Goal: Information Seeking & Learning: Learn about a topic

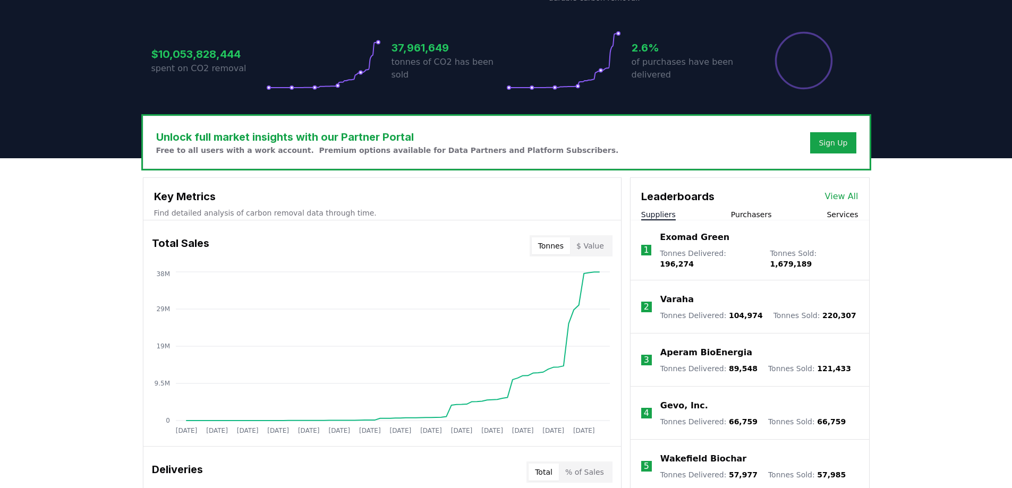
scroll to position [266, 0]
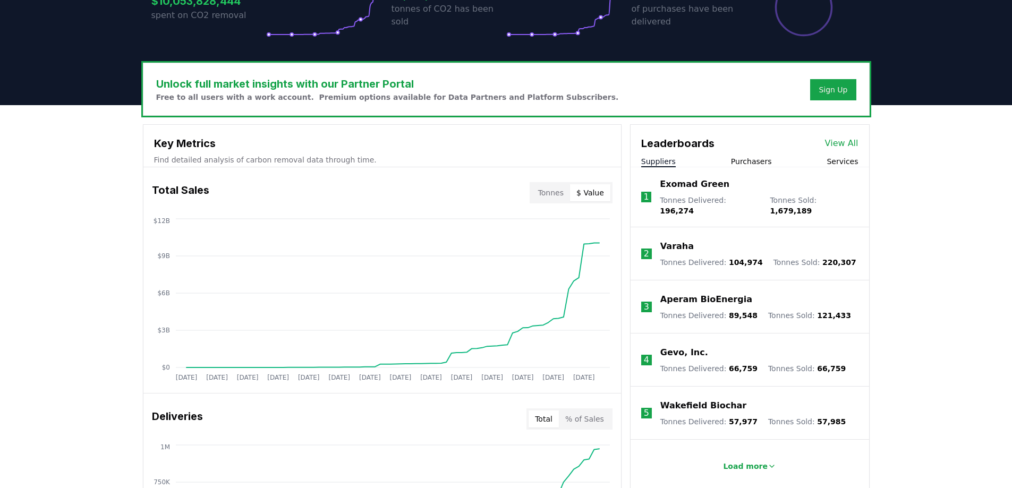
click at [599, 192] on button "$ Value" at bounding box center [590, 192] width 40 height 17
click at [754, 162] on button "Purchasers" at bounding box center [751, 161] width 41 height 11
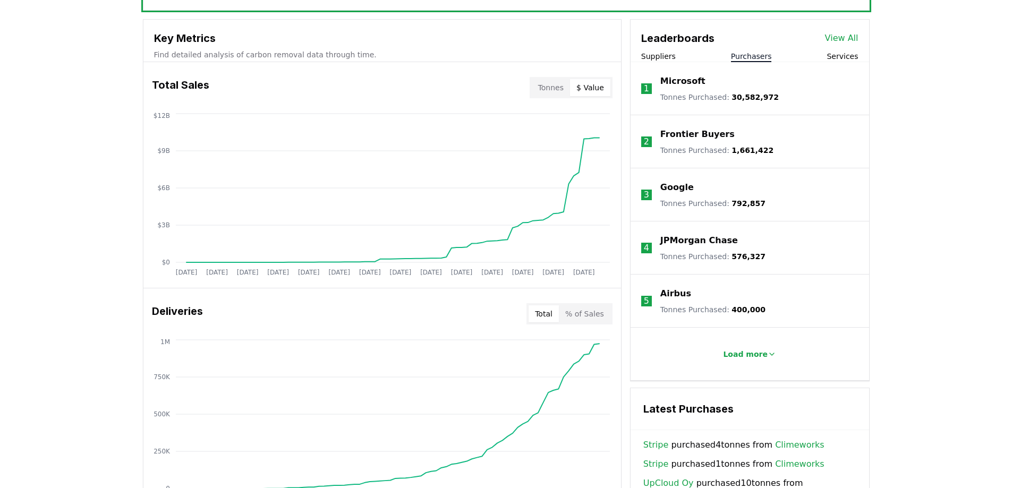
scroll to position [372, 0]
click at [750, 352] on p "Load more" at bounding box center [745, 353] width 45 height 11
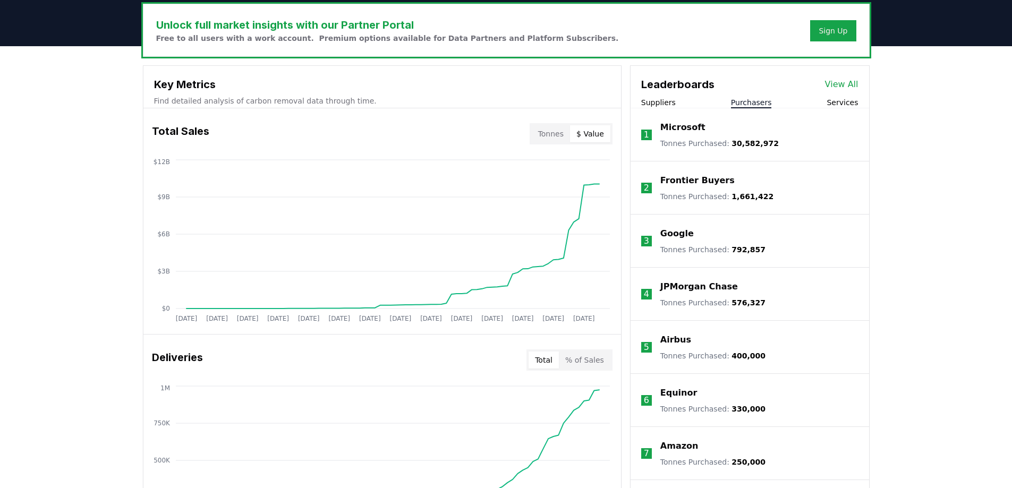
scroll to position [319, 0]
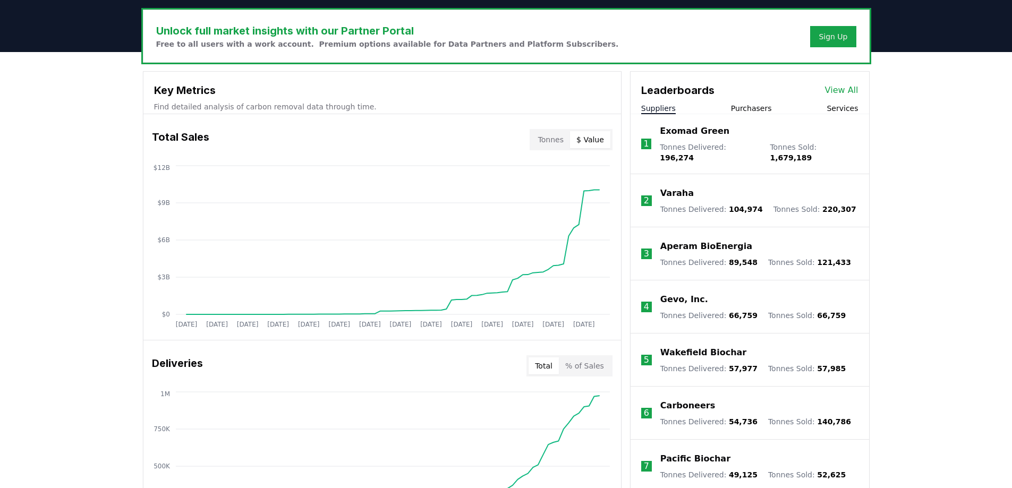
click at [668, 112] on button "Suppliers" at bounding box center [658, 108] width 35 height 11
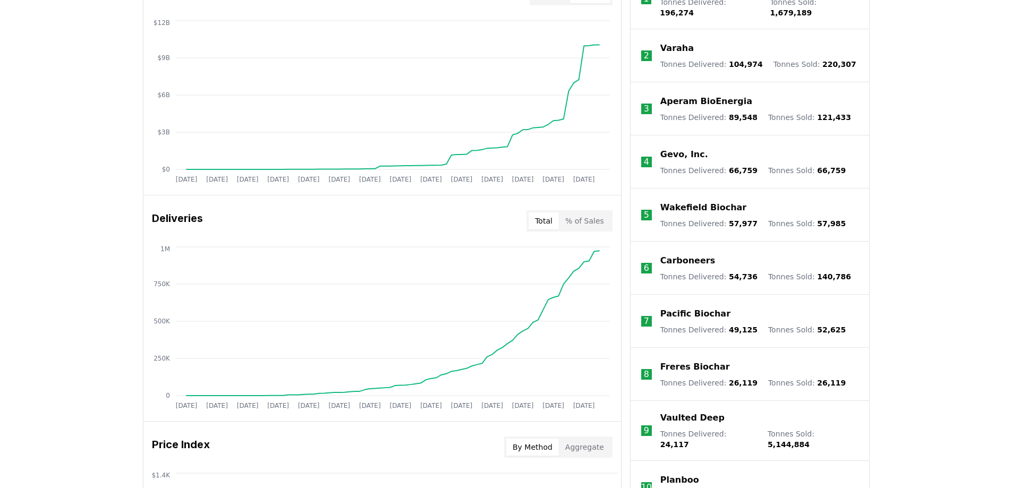
scroll to position [308, 0]
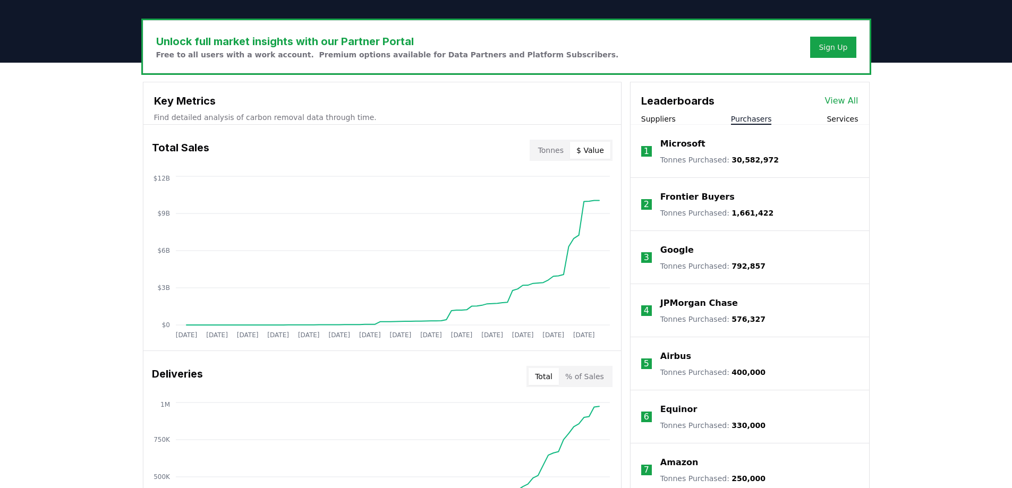
click at [749, 119] on button "Purchasers" at bounding box center [751, 119] width 41 height 11
click at [842, 97] on link "View All" at bounding box center [841, 101] width 33 height 13
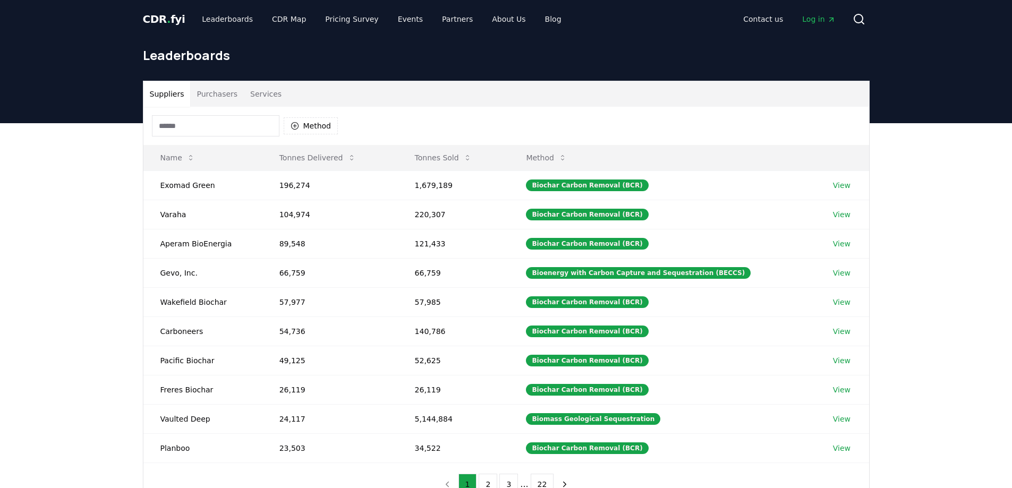
click at [202, 94] on button "Purchasers" at bounding box center [217, 94] width 54 height 26
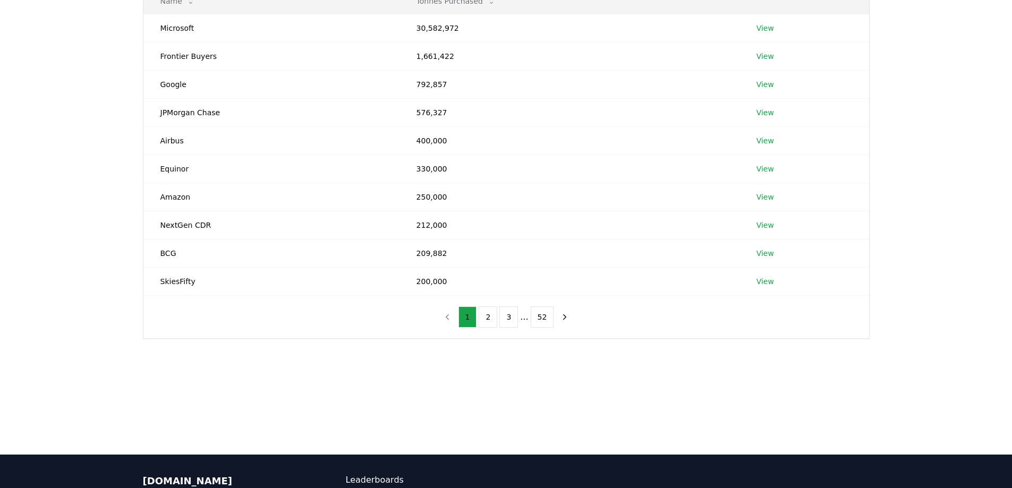
scroll to position [159, 0]
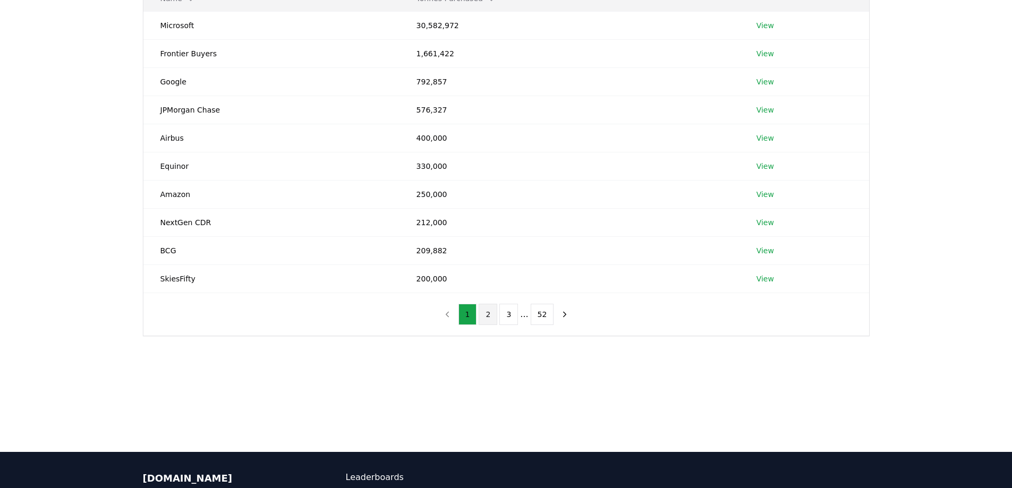
click at [486, 316] on button "2" at bounding box center [488, 314] width 19 height 21
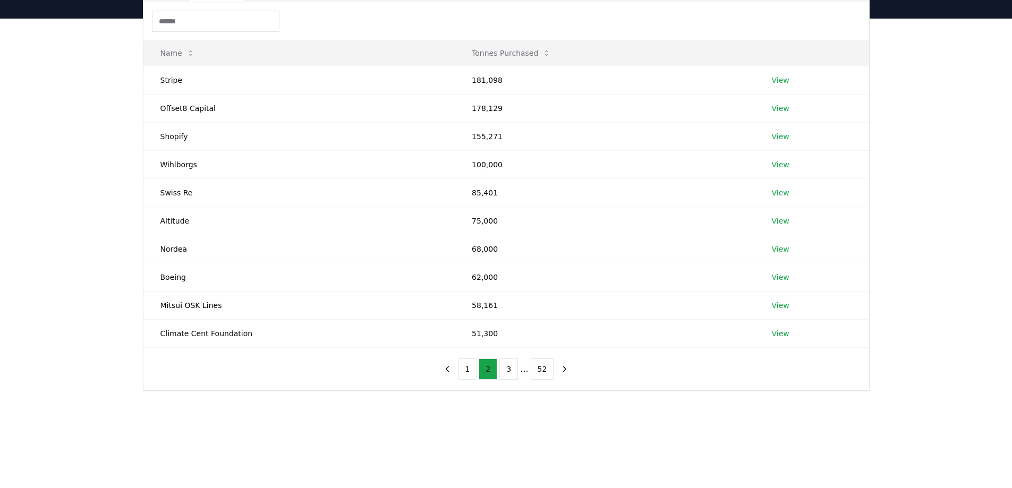
scroll to position [0, 0]
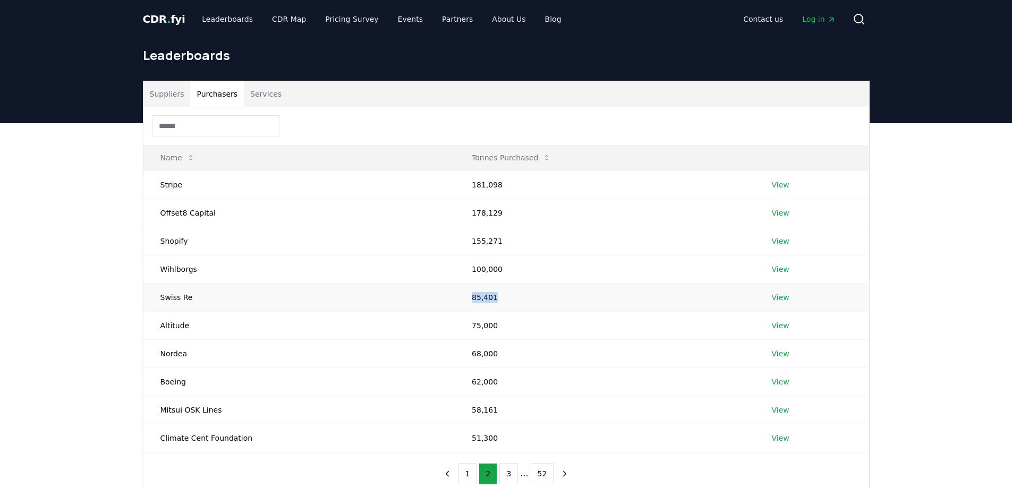
drag, startPoint x: 487, startPoint y: 298, endPoint x: 449, endPoint y: 298, distance: 37.7
click at [455, 298] on td "85,401" at bounding box center [605, 297] width 300 height 28
click at [778, 299] on link "View" at bounding box center [781, 297] width 18 height 11
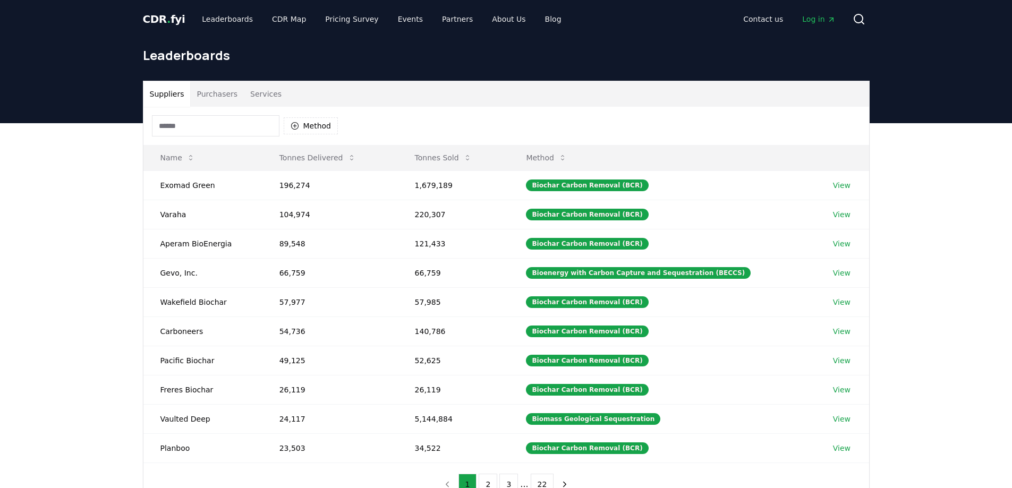
click at [209, 89] on button "Purchasers" at bounding box center [217, 94] width 54 height 26
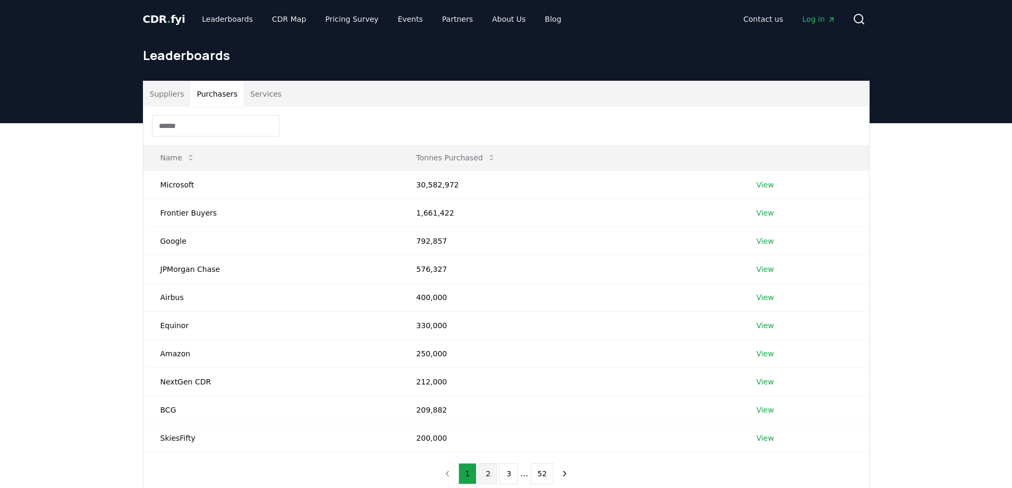
click at [489, 472] on button "2" at bounding box center [488, 473] width 19 height 21
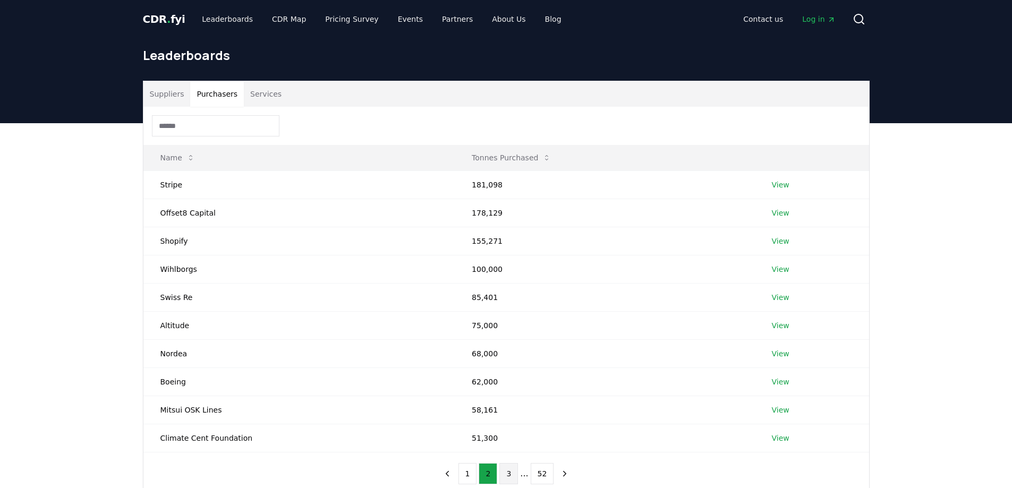
click at [511, 475] on button "3" at bounding box center [509, 473] width 19 height 21
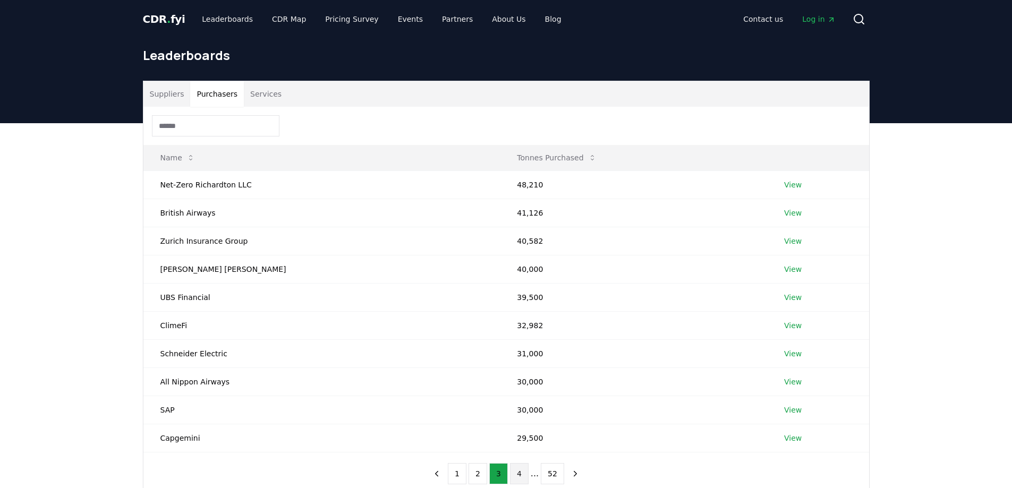
click at [525, 471] on button "4" at bounding box center [519, 473] width 19 height 21
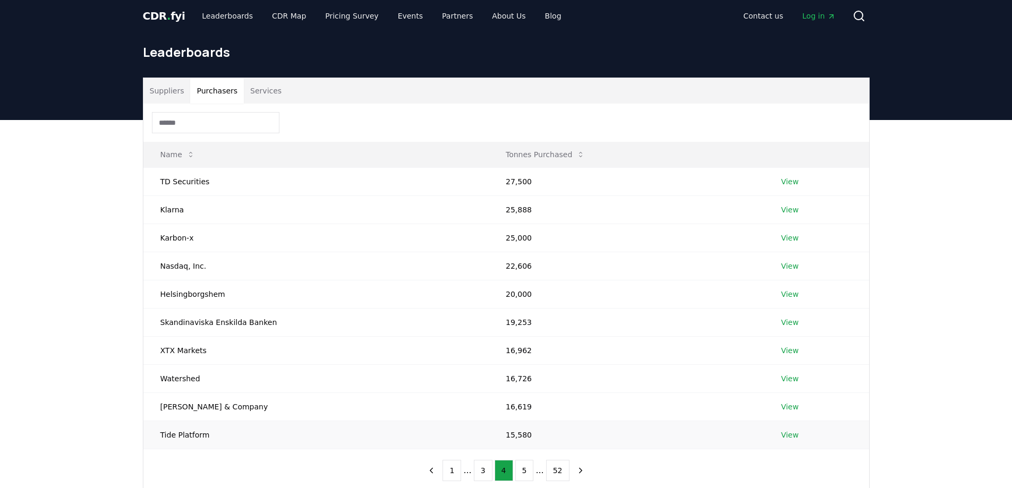
scroll to position [53, 0]
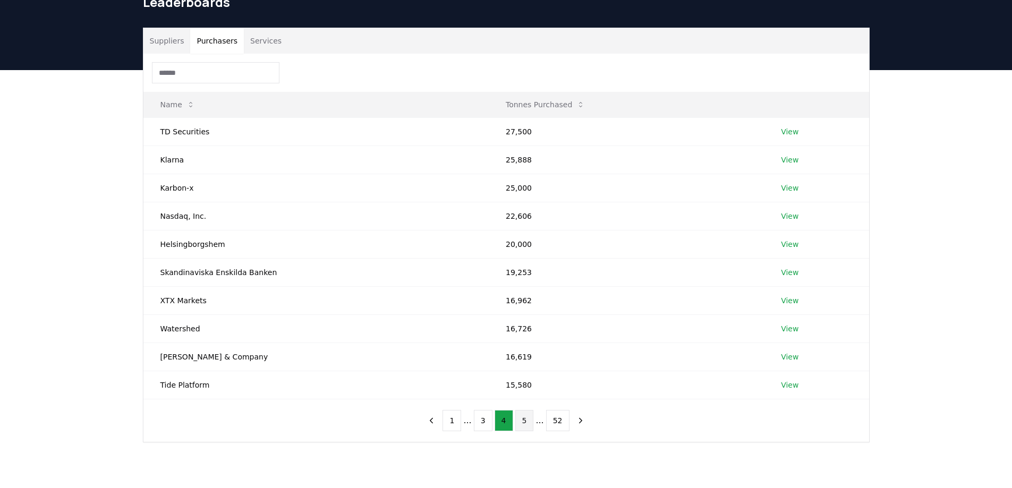
click at [528, 427] on button "5" at bounding box center [525, 420] width 19 height 21
click at [526, 418] on button "6" at bounding box center [525, 420] width 19 height 21
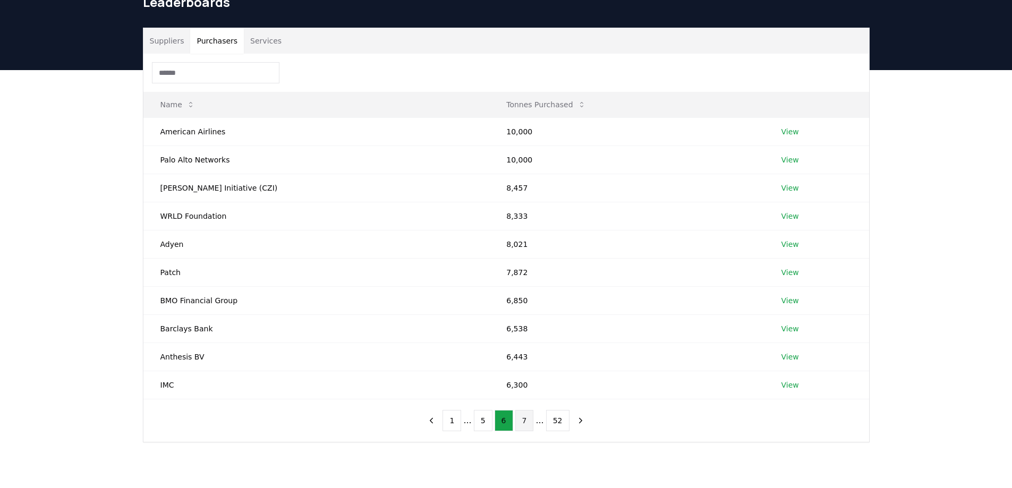
click at [522, 423] on button "7" at bounding box center [525, 420] width 19 height 21
click at [522, 418] on button "8" at bounding box center [525, 420] width 19 height 21
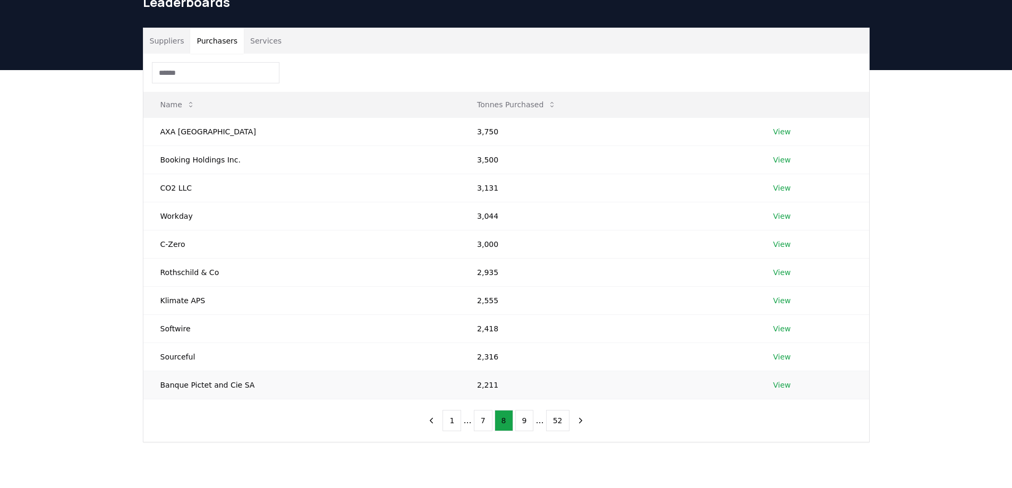
click at [780, 386] on link "View" at bounding box center [782, 385] width 18 height 11
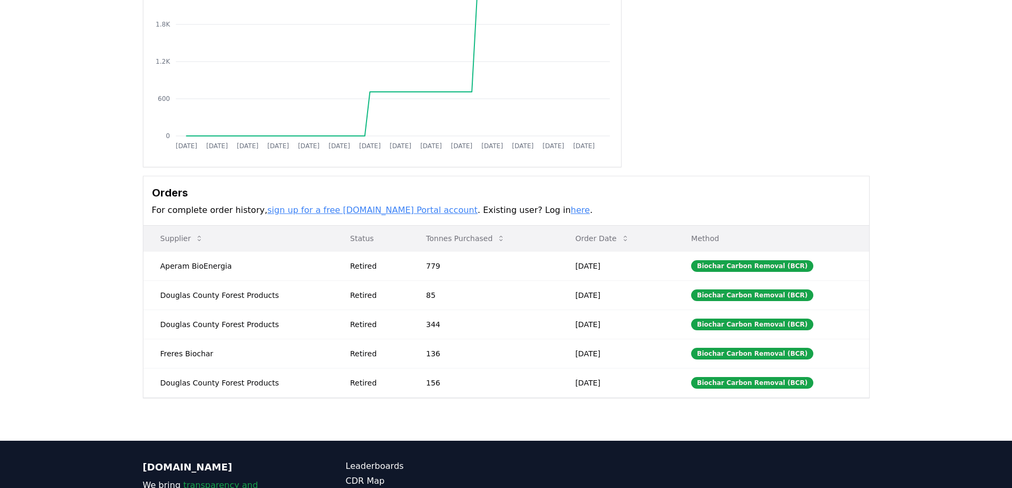
scroll to position [159, 0]
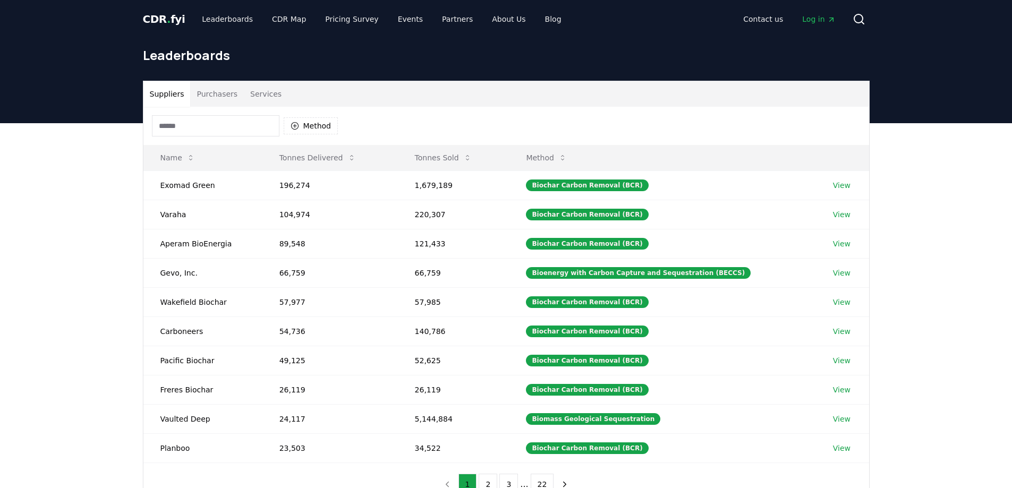
scroll to position [53, 0]
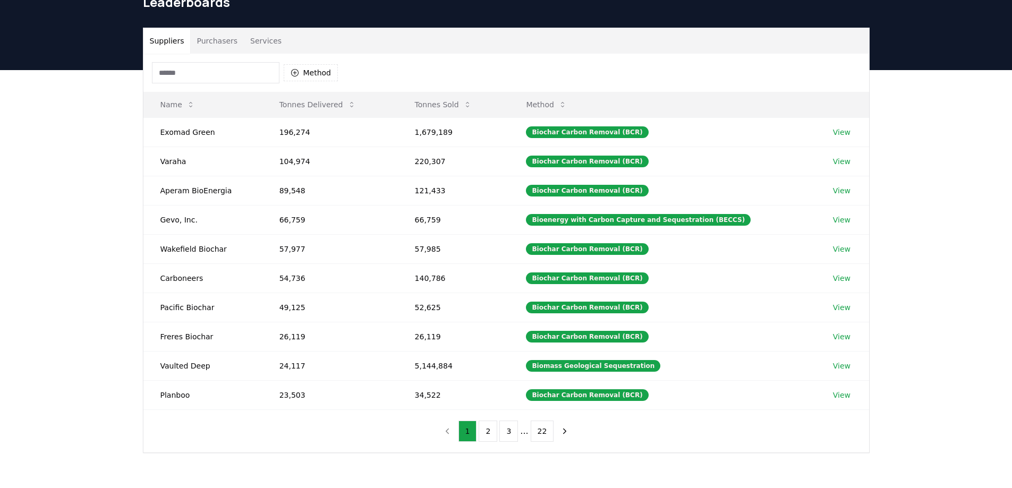
click at [208, 35] on button "Purchasers" at bounding box center [217, 41] width 54 height 26
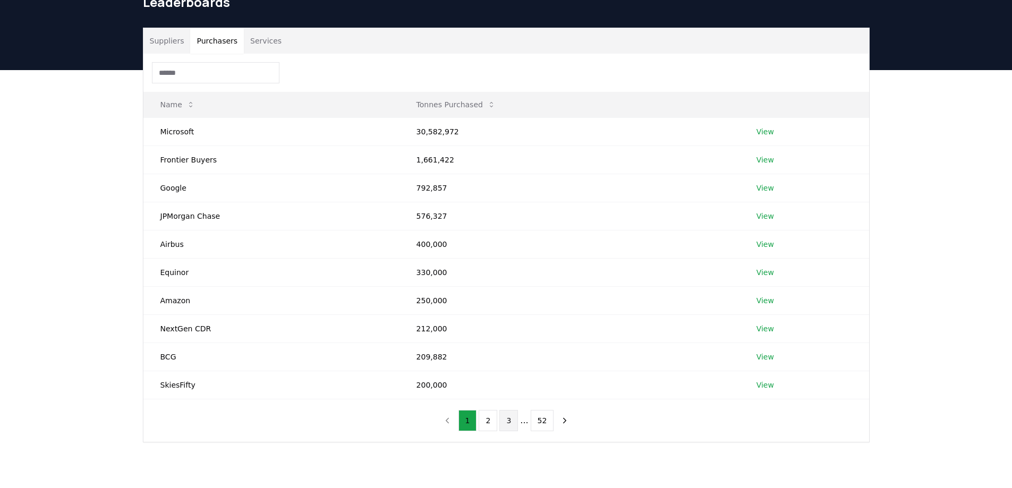
click at [518, 418] on button "3" at bounding box center [509, 420] width 19 height 21
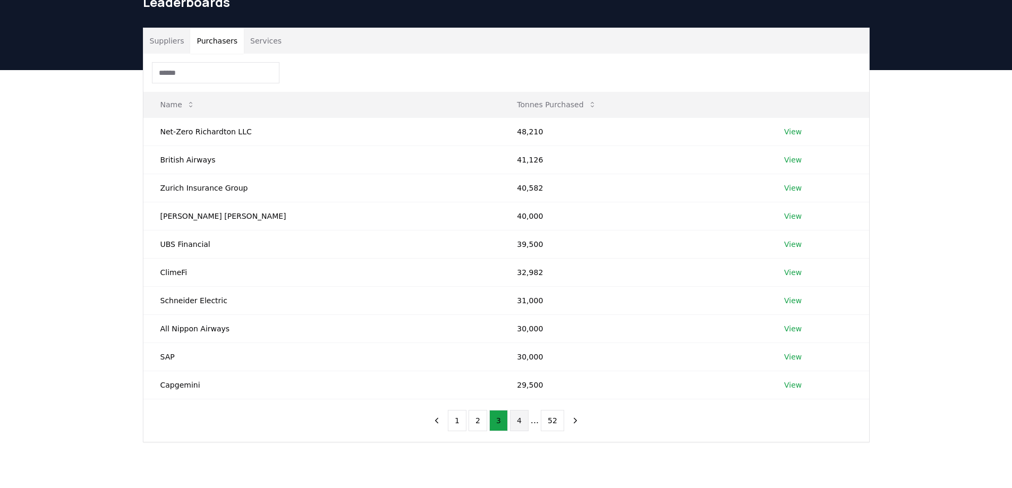
click at [526, 423] on button "4" at bounding box center [519, 420] width 19 height 21
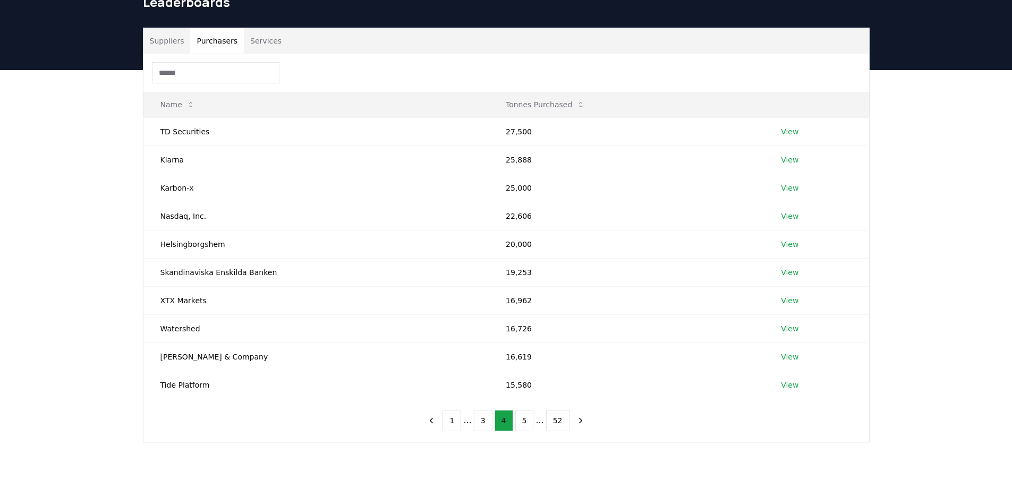
click at [526, 423] on button "5" at bounding box center [525, 420] width 19 height 21
click at [526, 423] on button "6" at bounding box center [525, 420] width 19 height 21
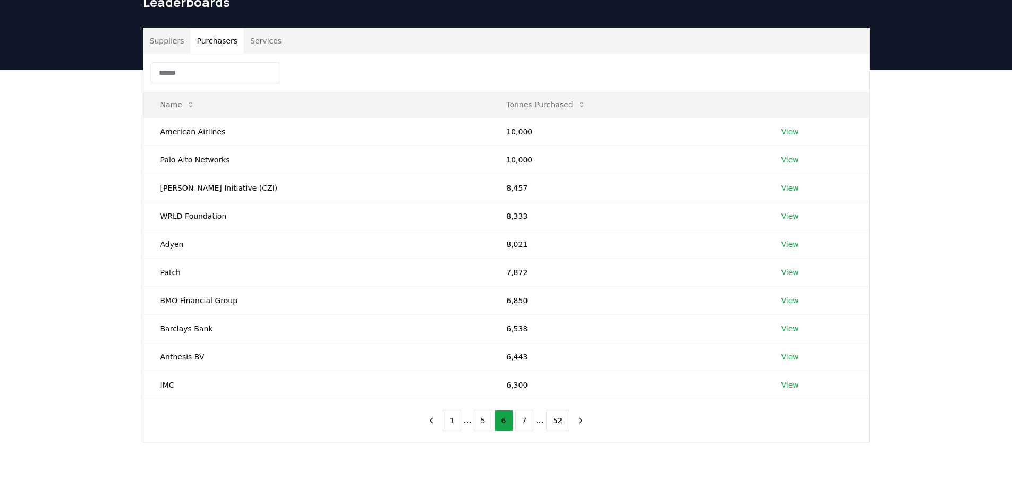
click at [526, 423] on button "7" at bounding box center [525, 420] width 19 height 21
click at [526, 423] on button "8" at bounding box center [525, 420] width 19 height 21
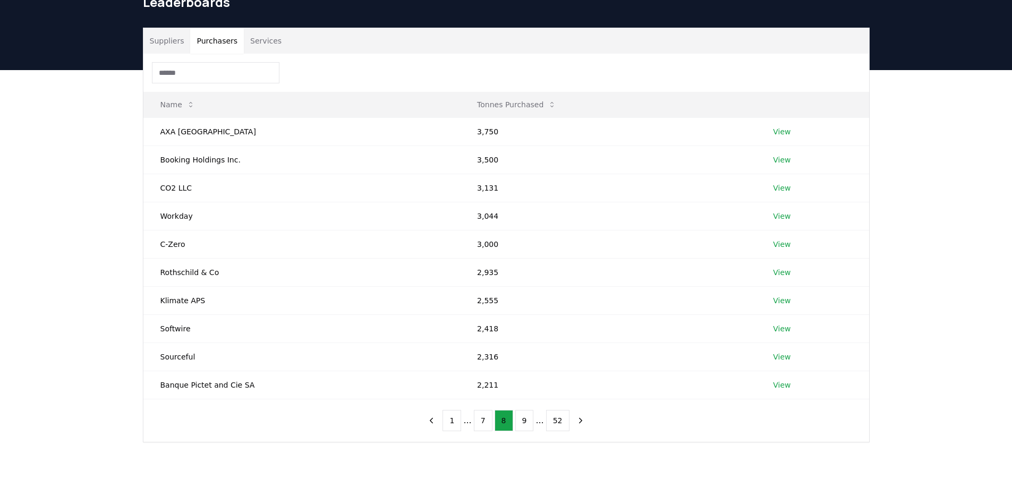
click at [526, 423] on button "9" at bounding box center [525, 420] width 19 height 21
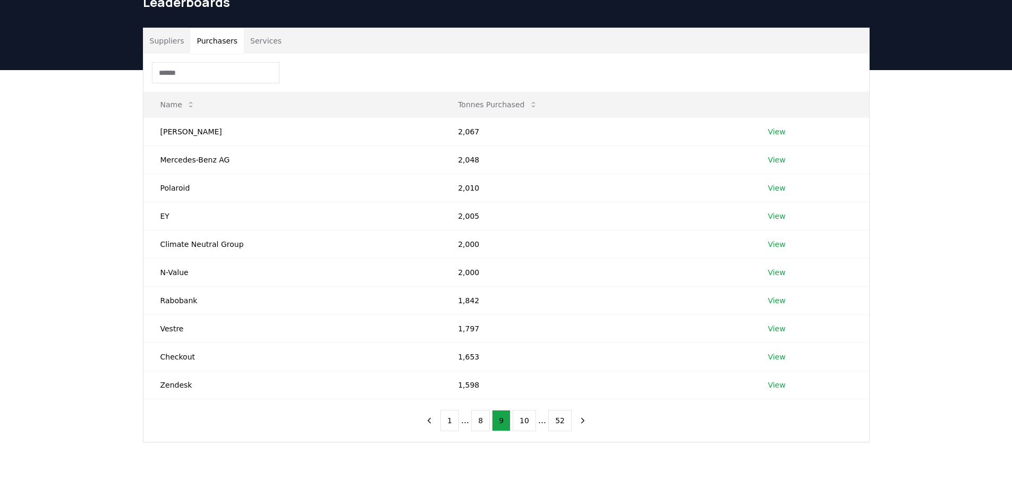
click at [526, 423] on button "10" at bounding box center [524, 420] width 23 height 21
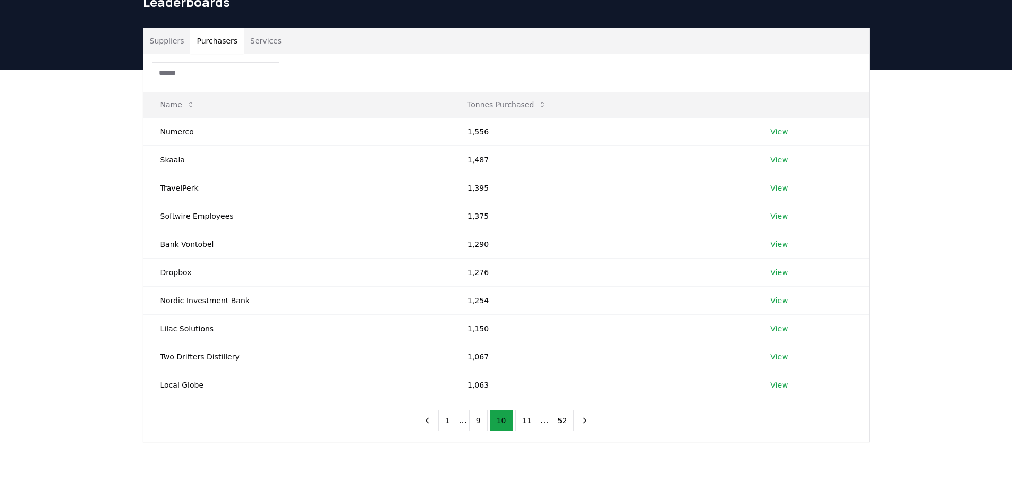
click at [526, 423] on button "11" at bounding box center [527, 420] width 23 height 21
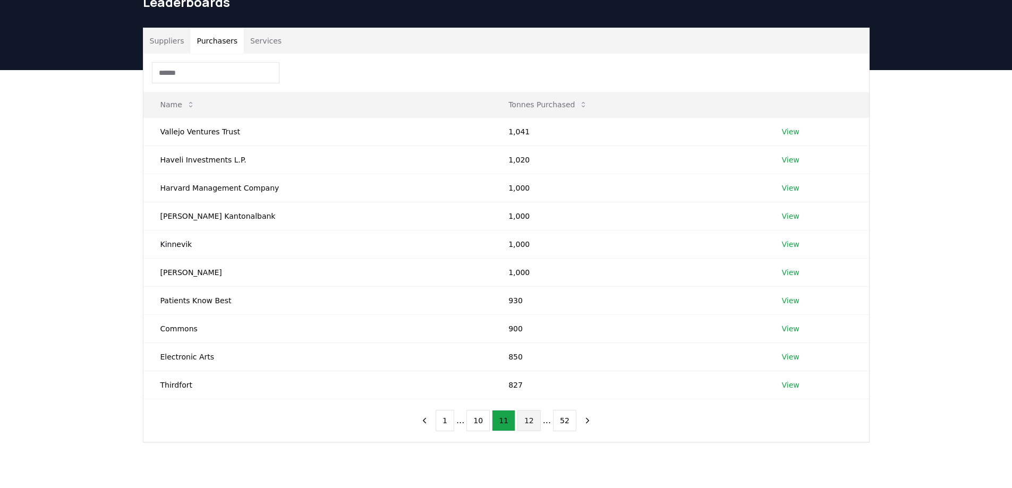
click at [522, 421] on button "12" at bounding box center [529, 420] width 23 height 21
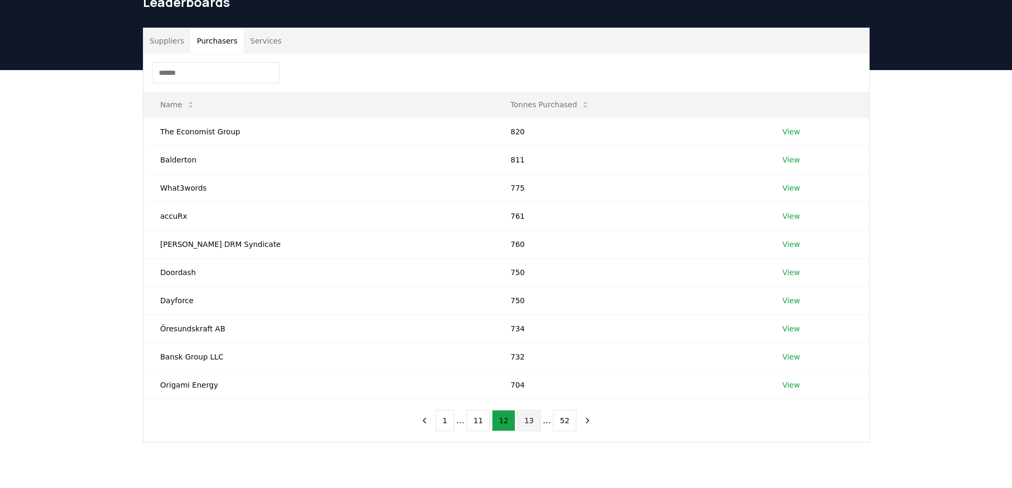
click at [534, 419] on button "13" at bounding box center [529, 420] width 23 height 21
click at [534, 419] on button "14" at bounding box center [529, 420] width 23 height 21
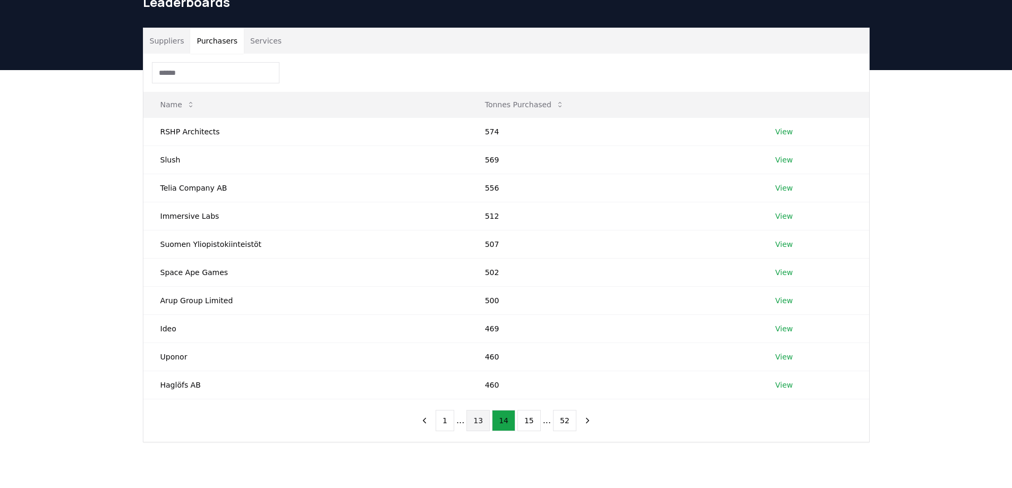
click at [534, 419] on button "15" at bounding box center [529, 420] width 23 height 21
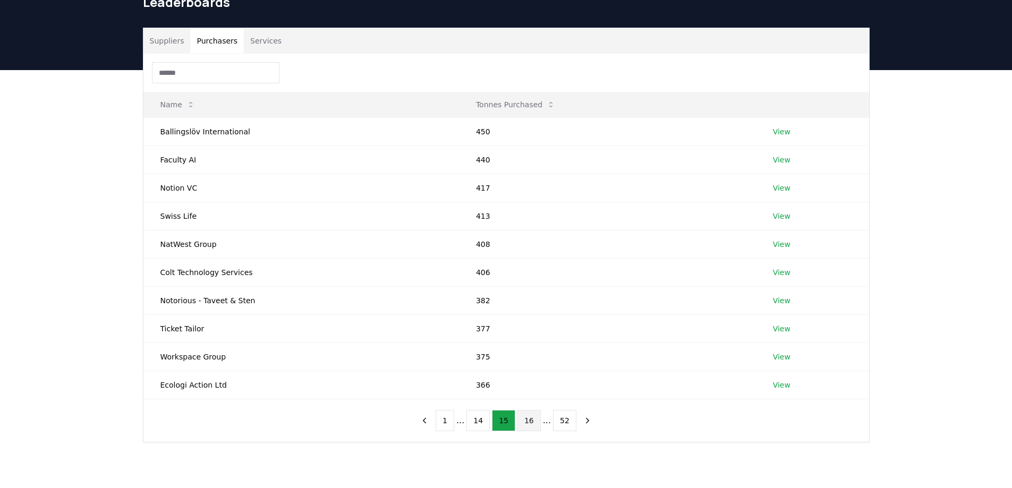
click at [522, 421] on button "16" at bounding box center [529, 420] width 23 height 21
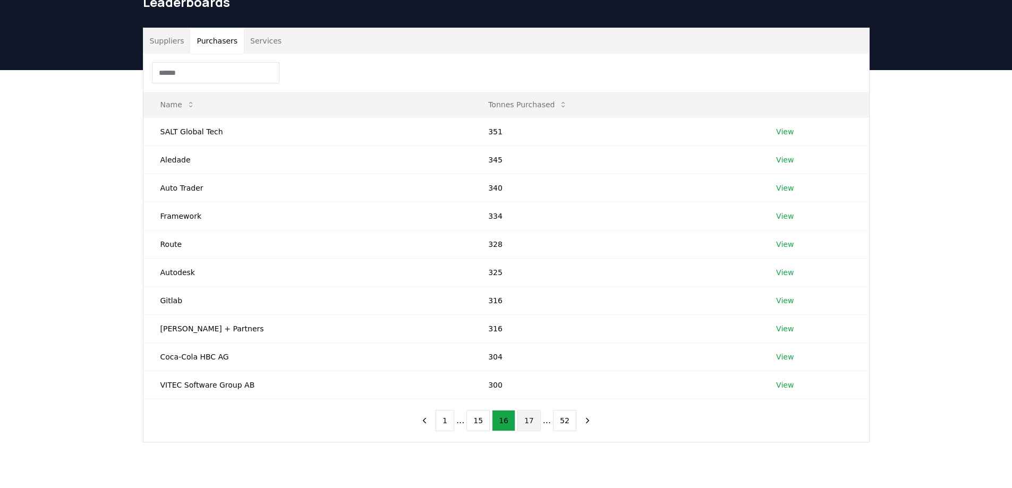
click at [522, 420] on button "17" at bounding box center [529, 420] width 23 height 21
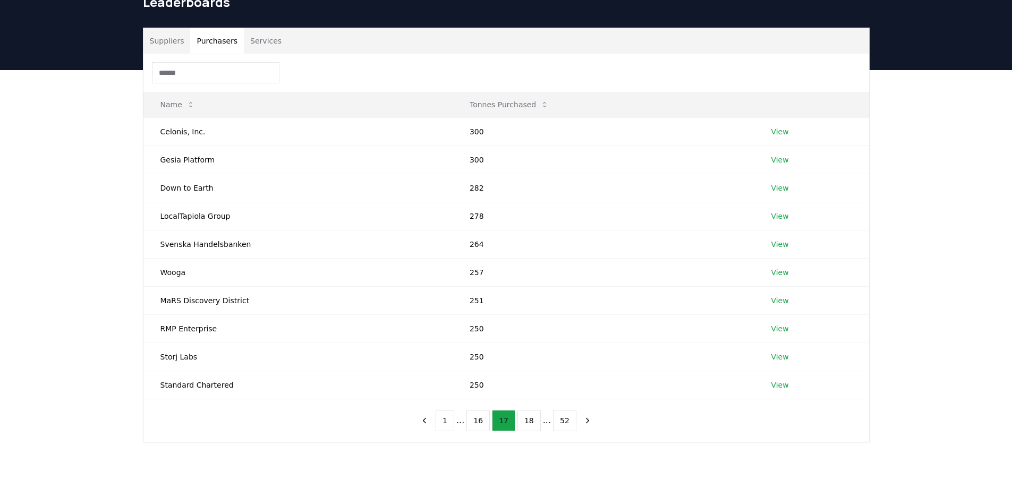
click at [522, 420] on button "18" at bounding box center [529, 420] width 23 height 21
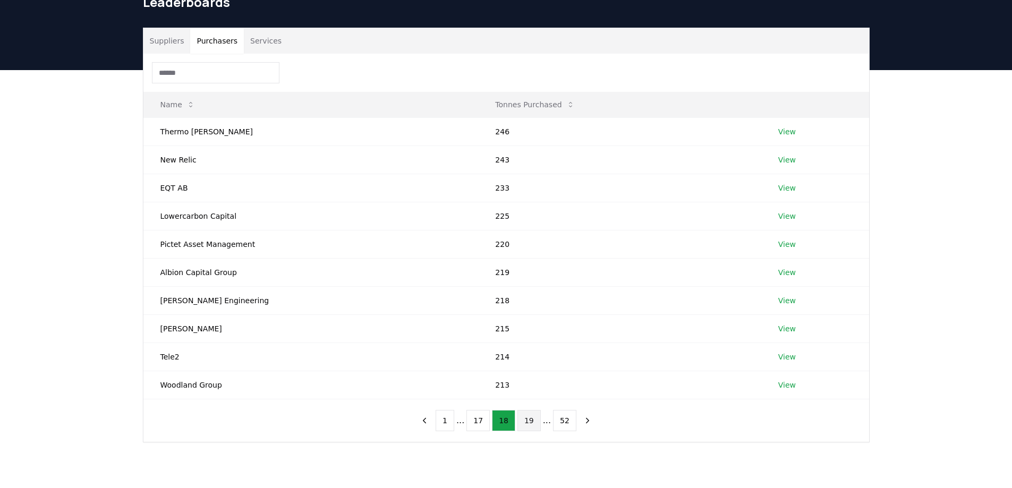
click at [529, 417] on button "19" at bounding box center [529, 420] width 23 height 21
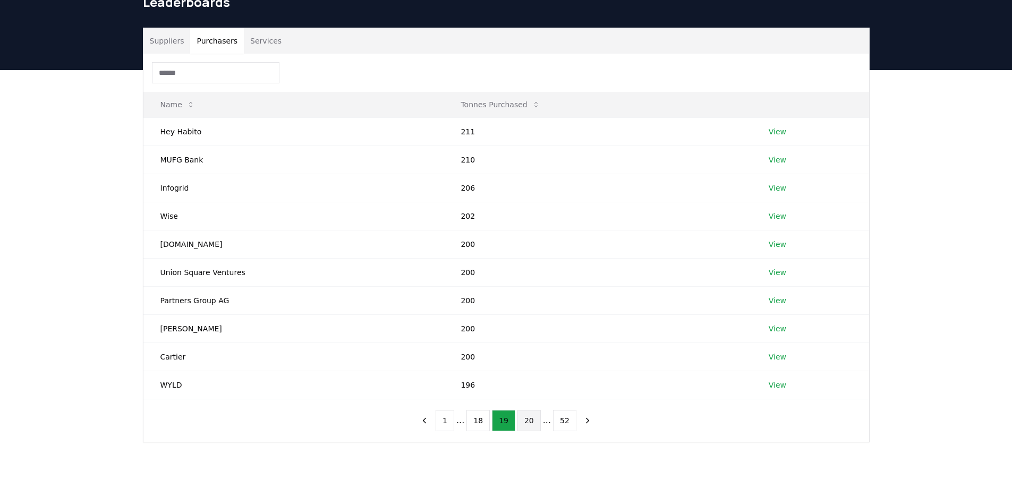
click at [531, 423] on button "20" at bounding box center [529, 420] width 23 height 21
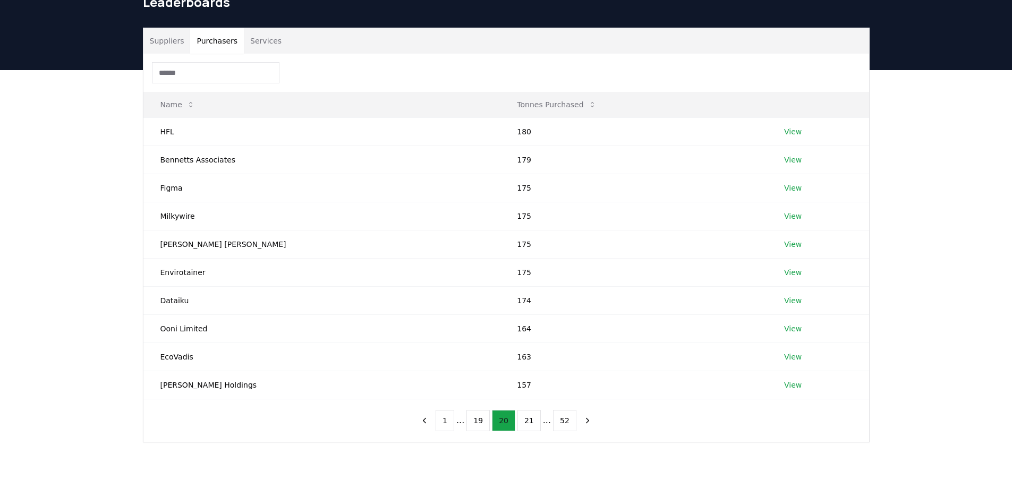
click at [531, 423] on button "21" at bounding box center [529, 420] width 23 height 21
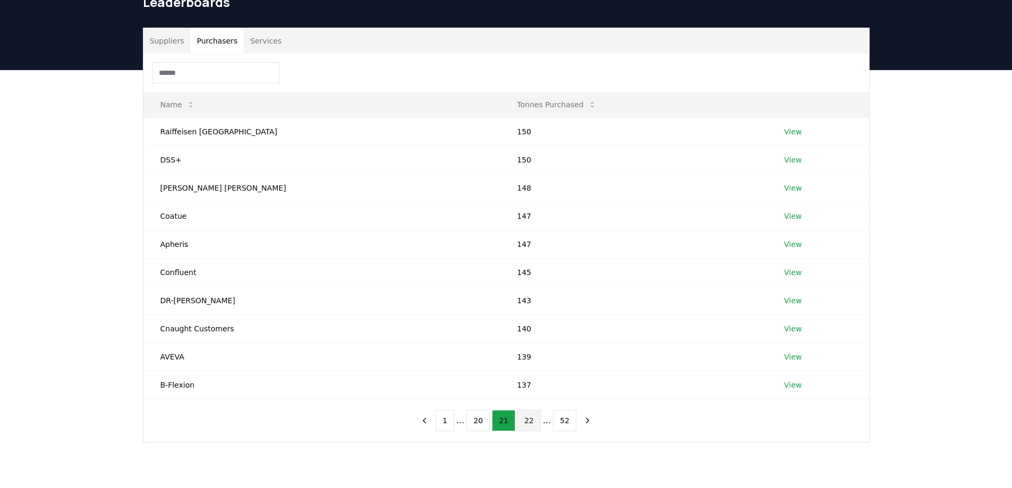
click at [526, 420] on button "22" at bounding box center [529, 420] width 23 height 21
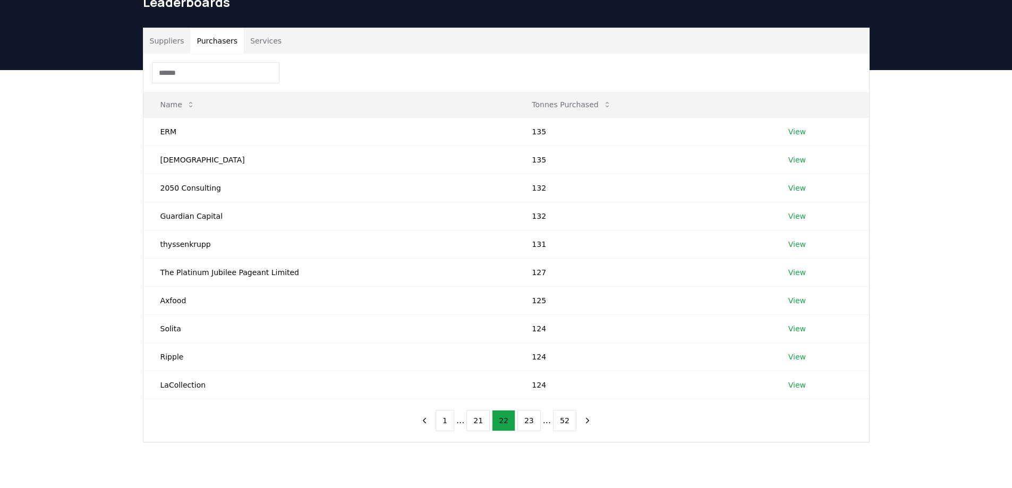
click at [526, 420] on button "23" at bounding box center [529, 420] width 23 height 21
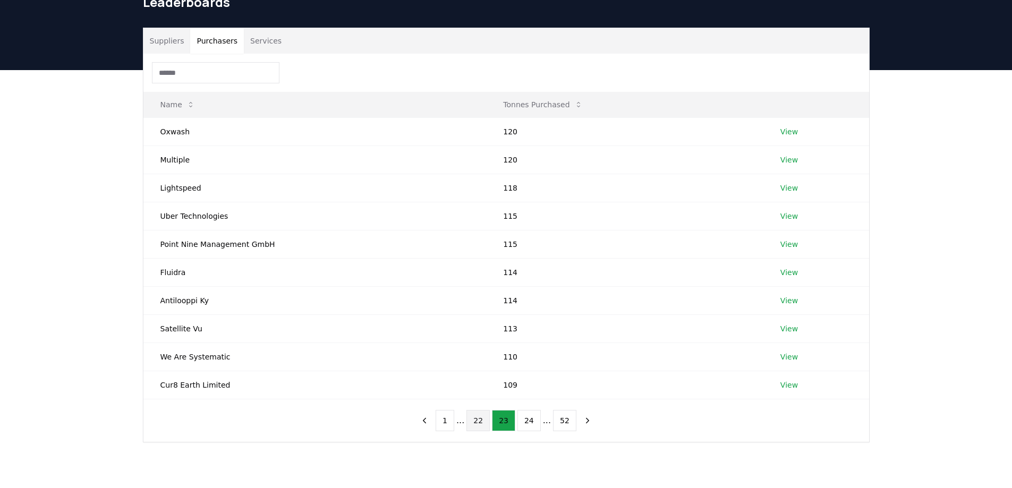
click at [526, 420] on button "24" at bounding box center [529, 420] width 23 height 21
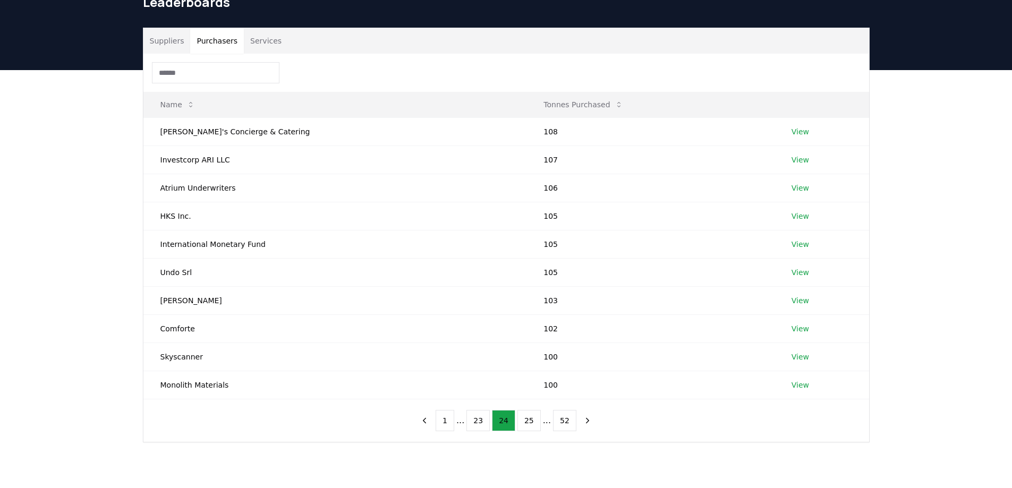
click at [526, 420] on button "25" at bounding box center [529, 420] width 23 height 21
click at [526, 420] on button "26" at bounding box center [529, 420] width 23 height 21
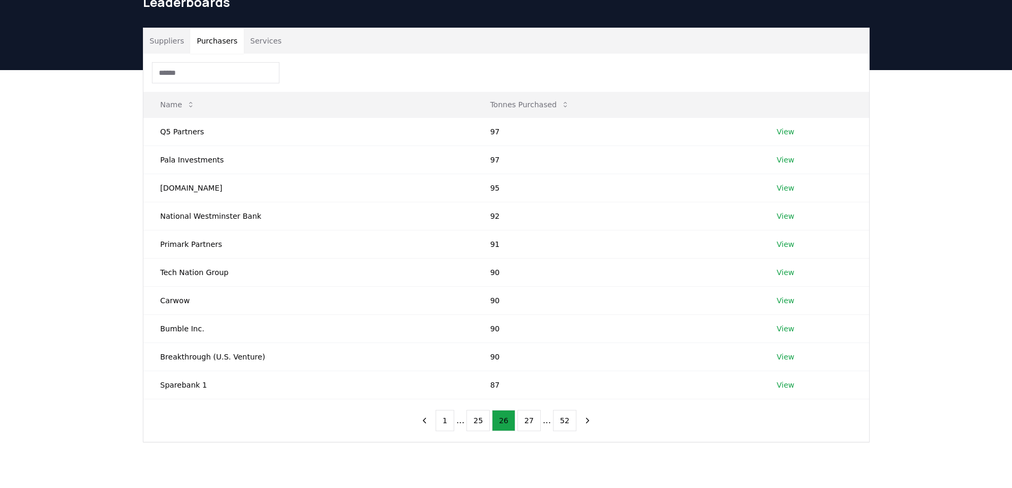
click at [526, 420] on button "27" at bounding box center [529, 420] width 23 height 21
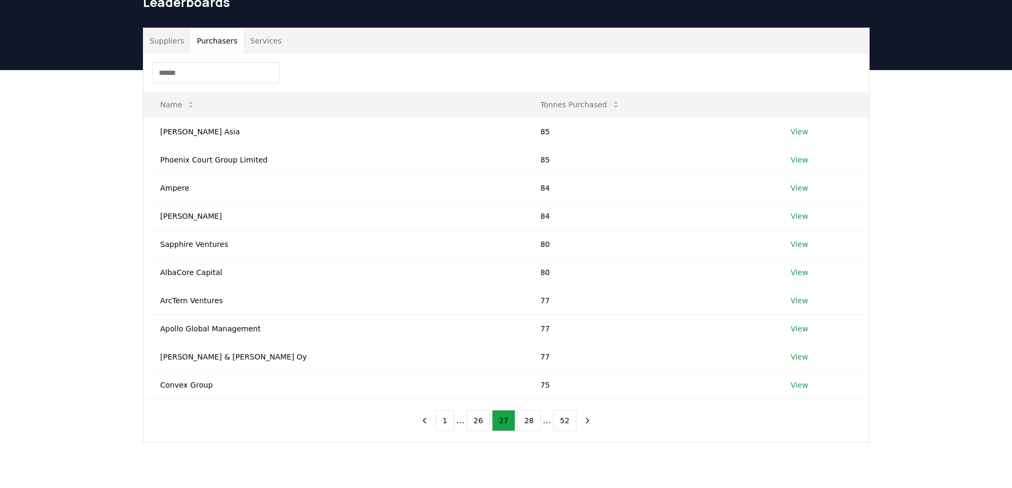
click at [526, 420] on button "28" at bounding box center [529, 420] width 23 height 21
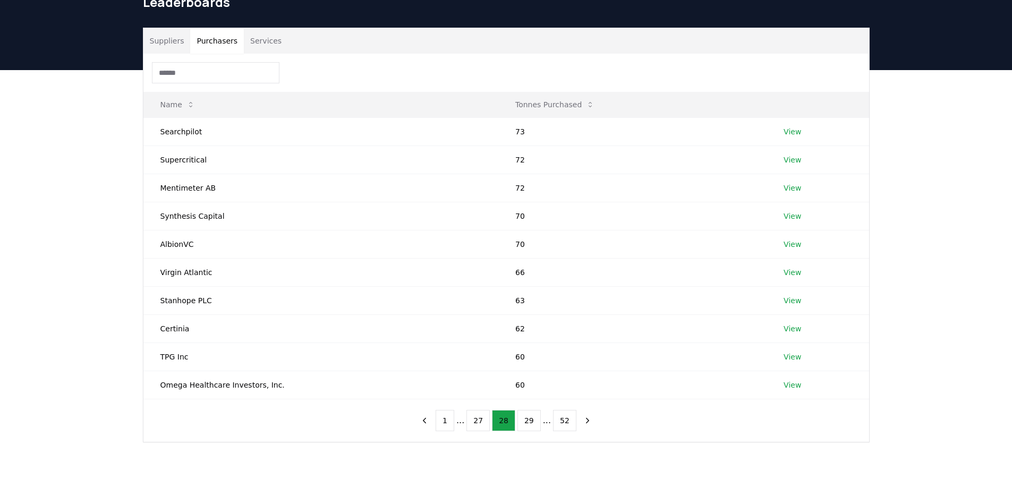
click at [526, 420] on button "29" at bounding box center [529, 420] width 23 height 21
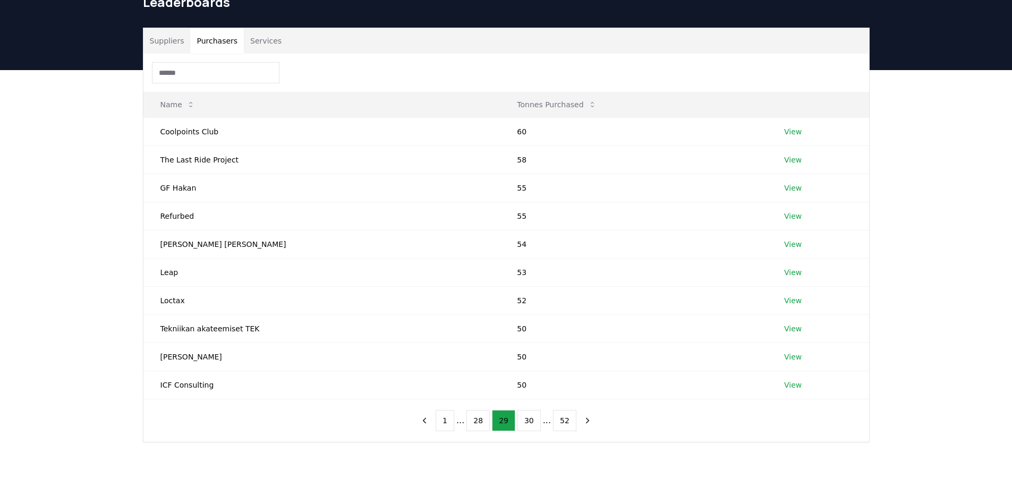
click at [526, 420] on button "30" at bounding box center [529, 420] width 23 height 21
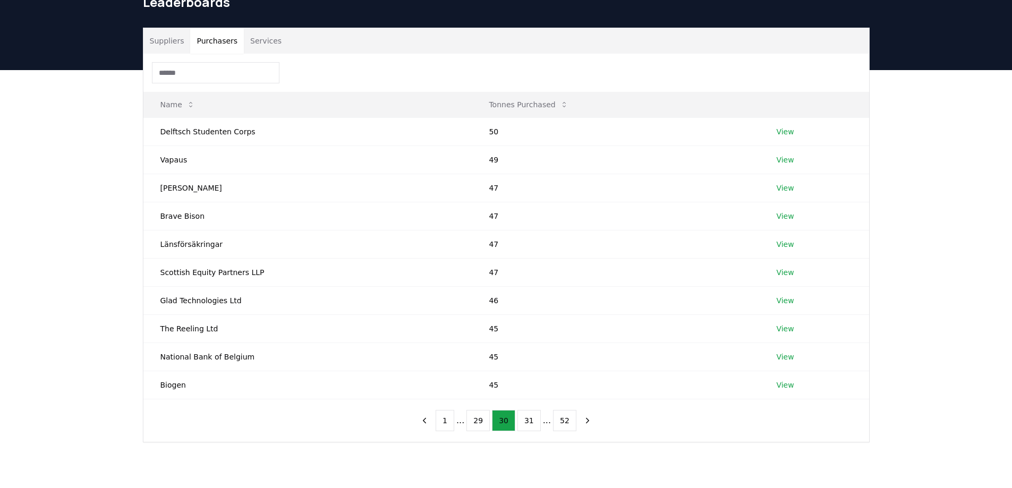
click at [526, 420] on button "31" at bounding box center [529, 420] width 23 height 21
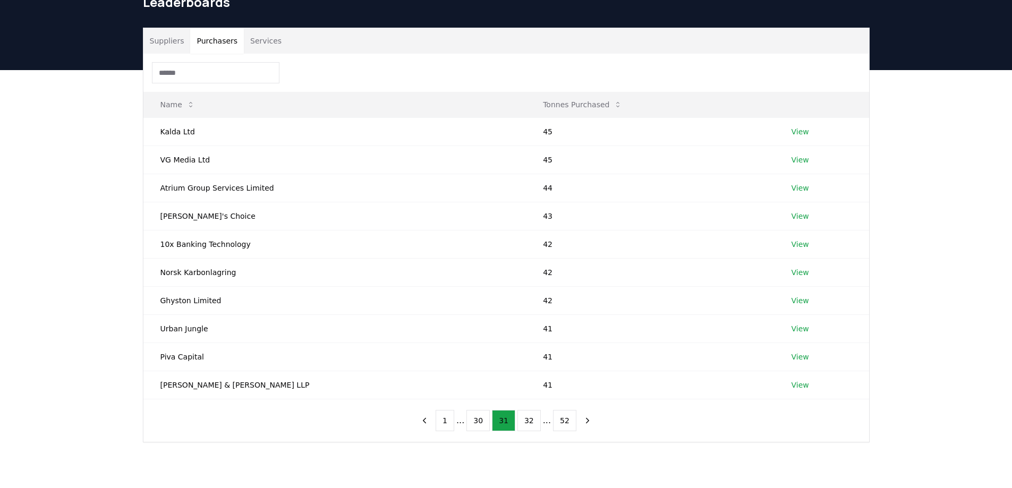
click at [526, 420] on button "32" at bounding box center [529, 420] width 23 height 21
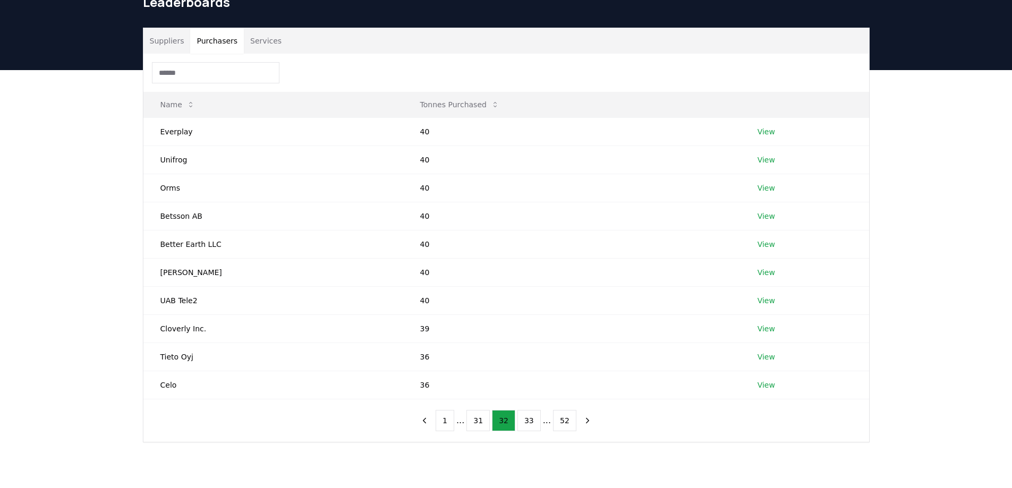
click at [526, 420] on button "33" at bounding box center [529, 420] width 23 height 21
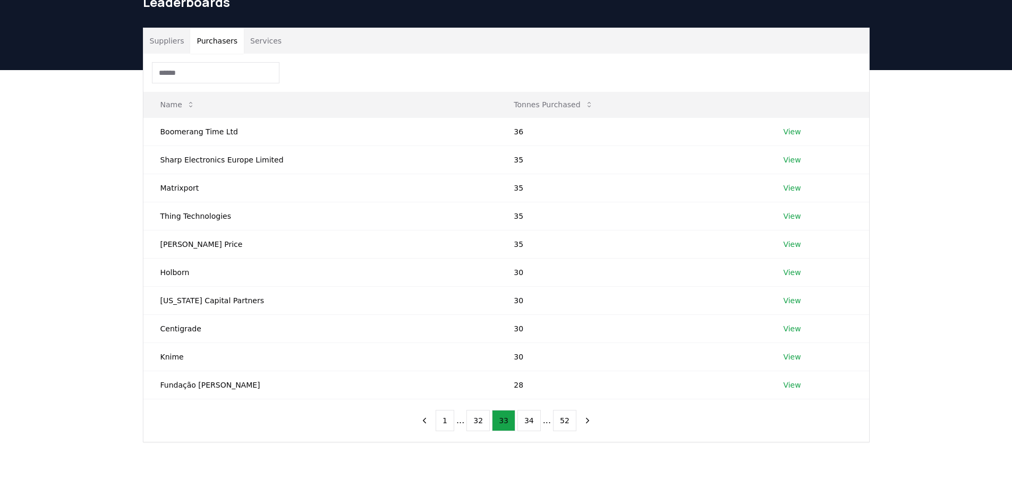
click at [526, 420] on button "34" at bounding box center [529, 420] width 23 height 21
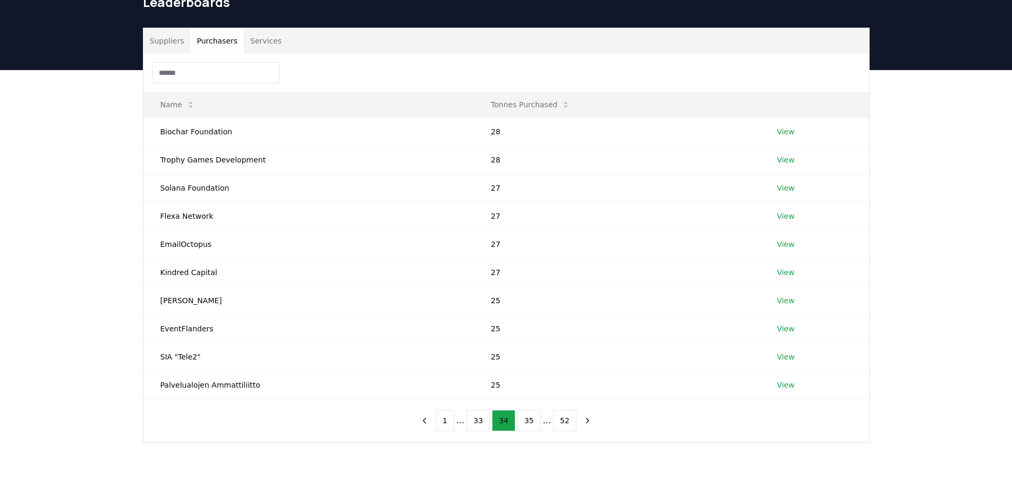
click at [526, 420] on button "35" at bounding box center [529, 420] width 23 height 21
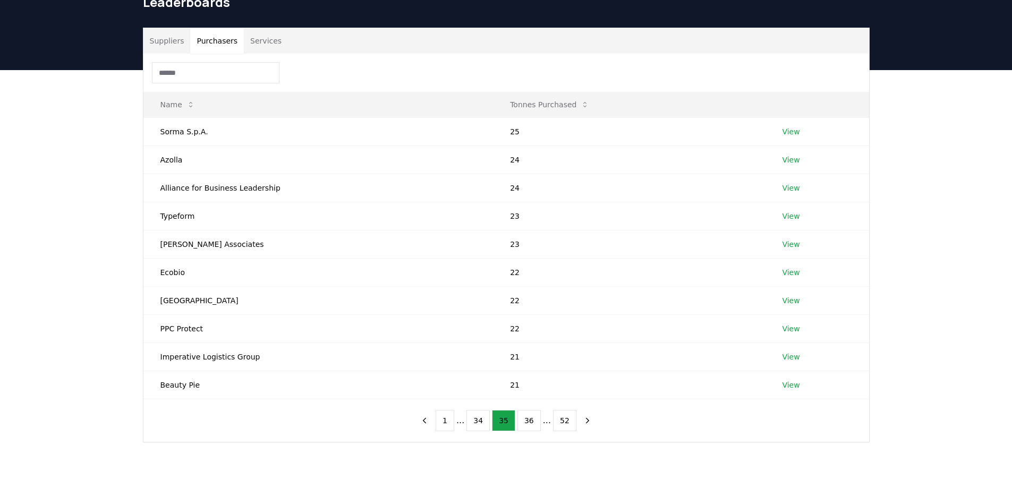
click at [526, 420] on button "36" at bounding box center [529, 420] width 23 height 21
click at [526, 420] on button "37" at bounding box center [529, 420] width 23 height 21
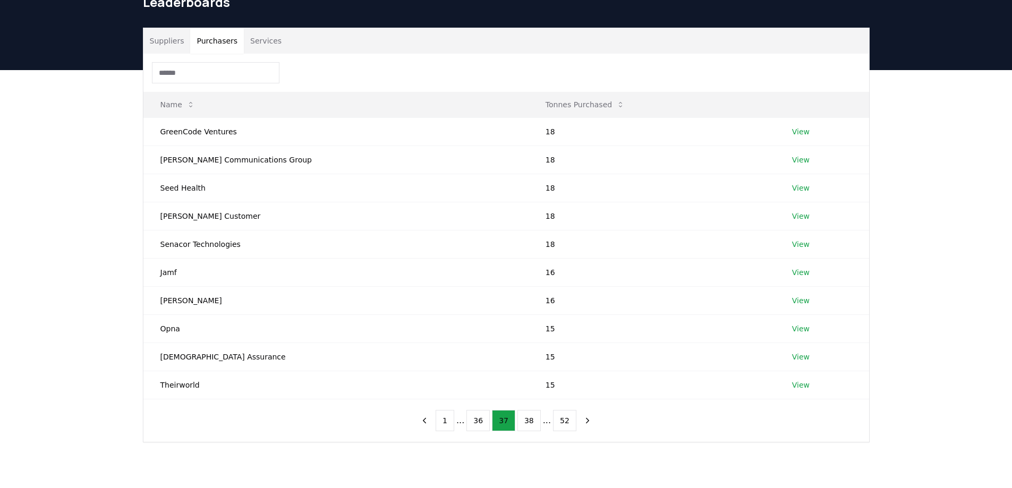
click at [526, 420] on button "38" at bounding box center [529, 420] width 23 height 21
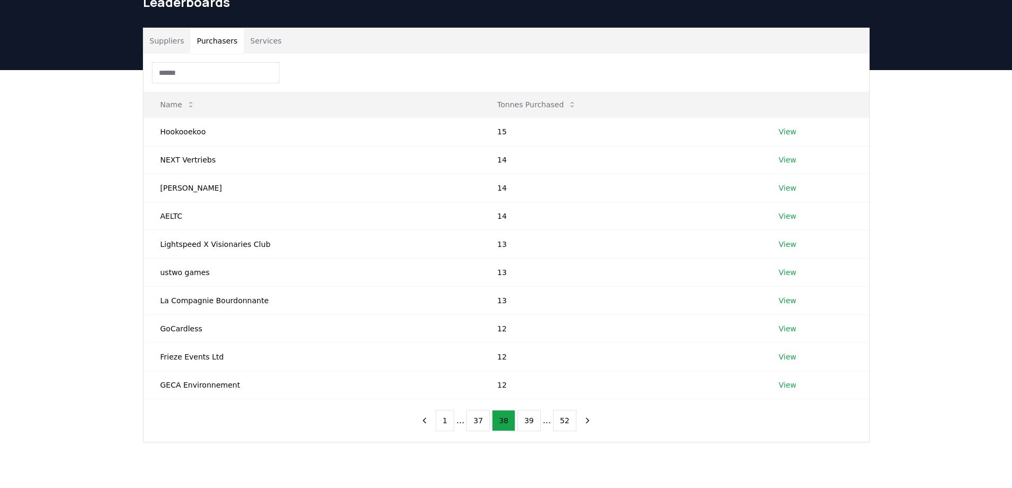
click at [526, 420] on button "39" at bounding box center [529, 420] width 23 height 21
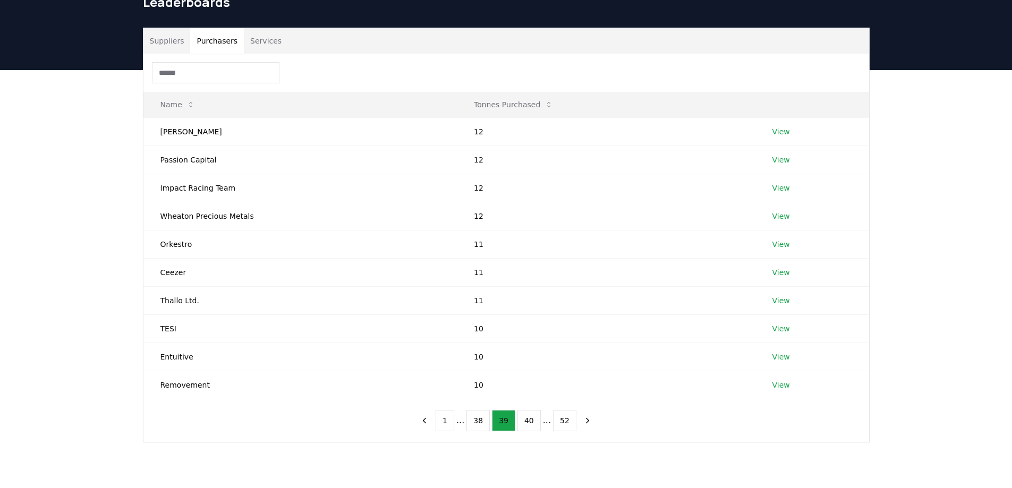
click at [526, 420] on button "40" at bounding box center [529, 420] width 23 height 21
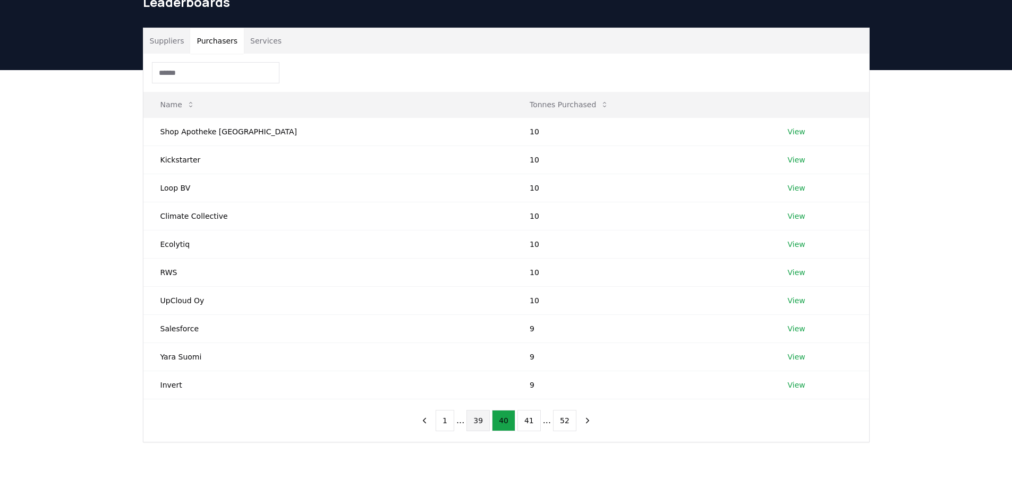
click at [483, 419] on button "39" at bounding box center [478, 420] width 23 height 21
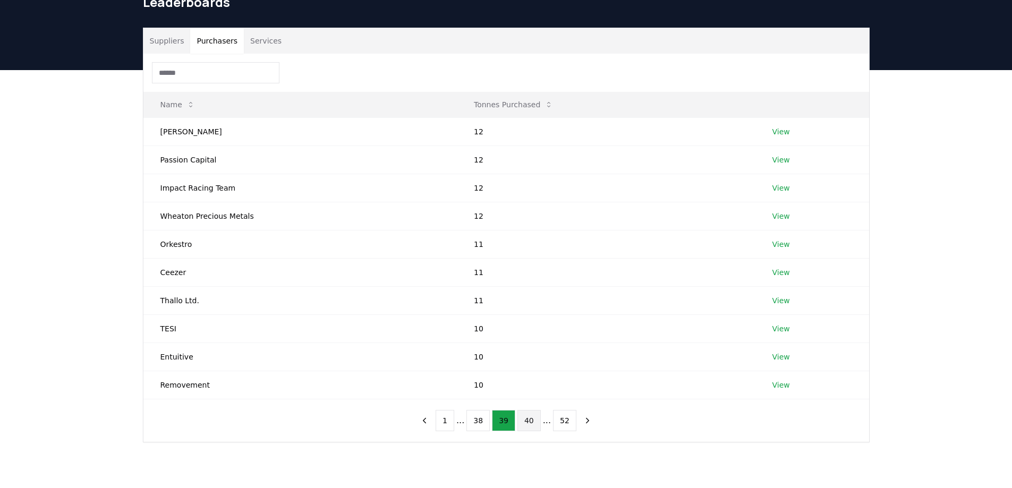
click at [523, 422] on button "40" at bounding box center [529, 420] width 23 height 21
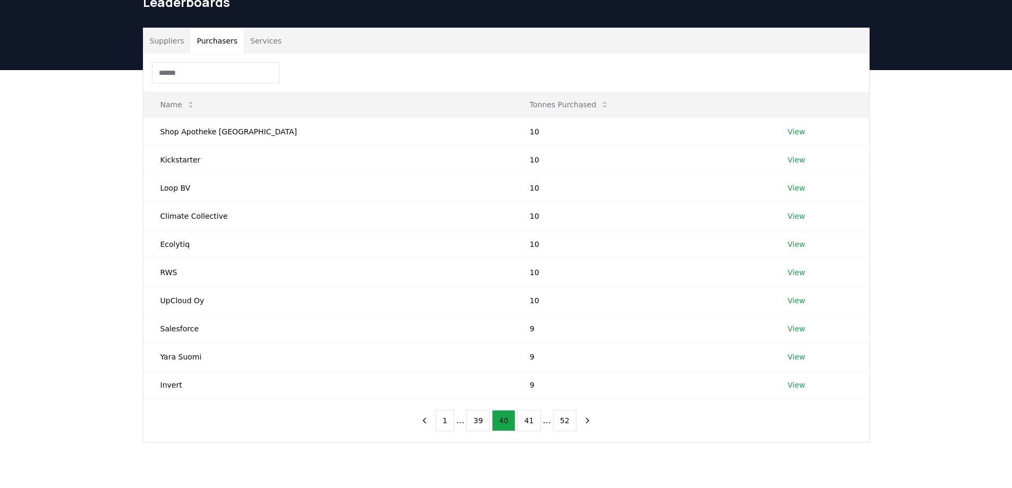
click at [523, 422] on button "41" at bounding box center [529, 420] width 23 height 21
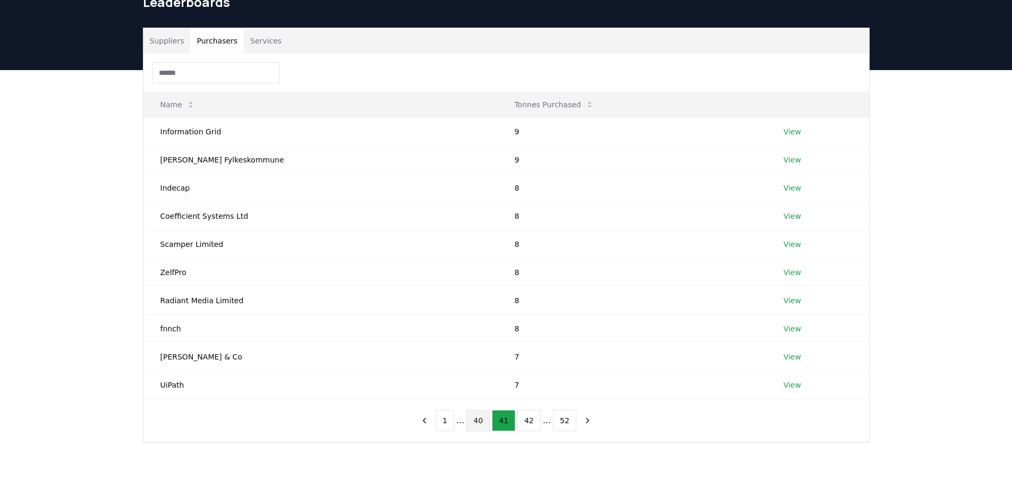
click at [523, 422] on button "42" at bounding box center [529, 420] width 23 height 21
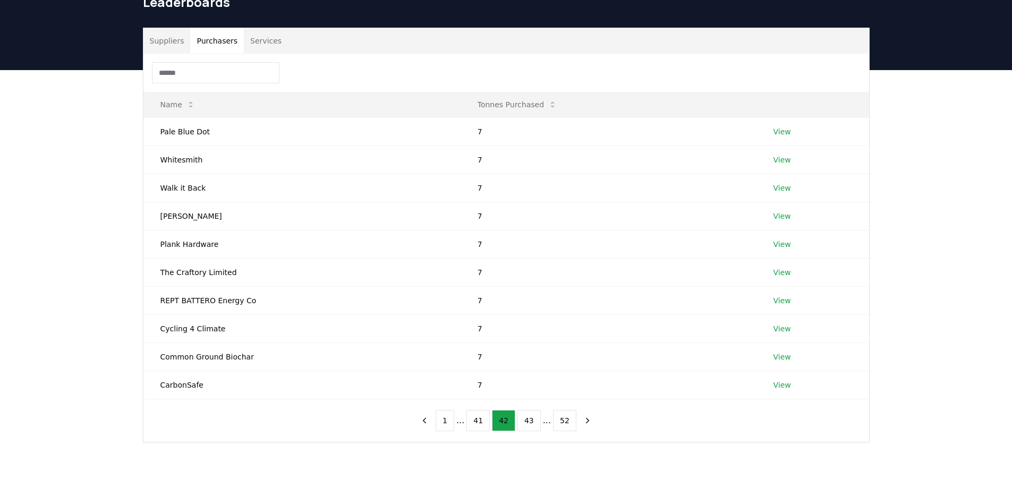
click at [217, 73] on input at bounding box center [216, 72] width 128 height 21
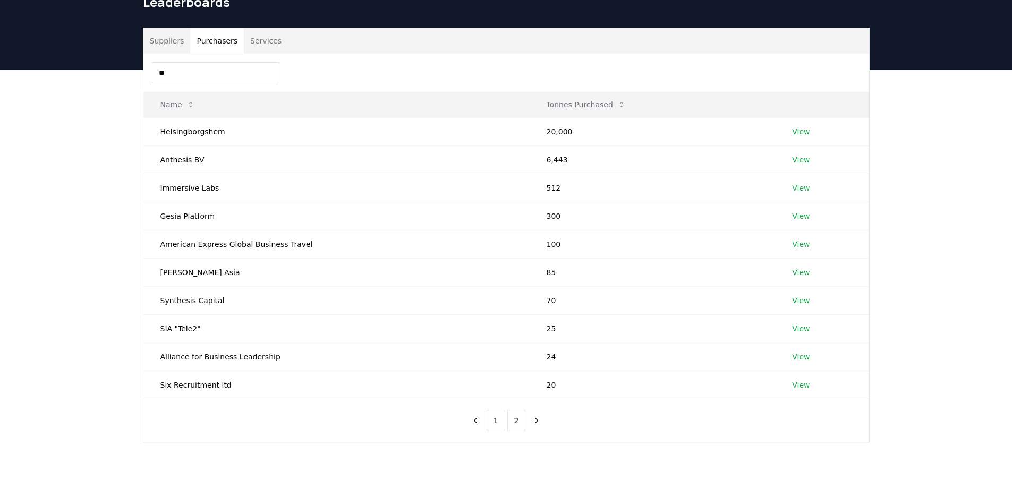
type input "***"
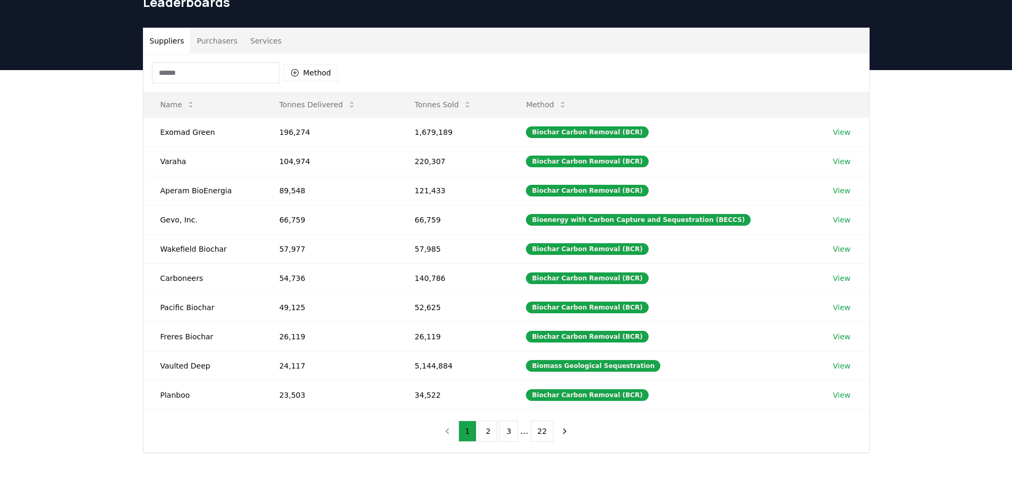
click at [163, 35] on button "Suppliers" at bounding box center [166, 41] width 47 height 26
click at [264, 39] on button "Services" at bounding box center [266, 41] width 44 height 26
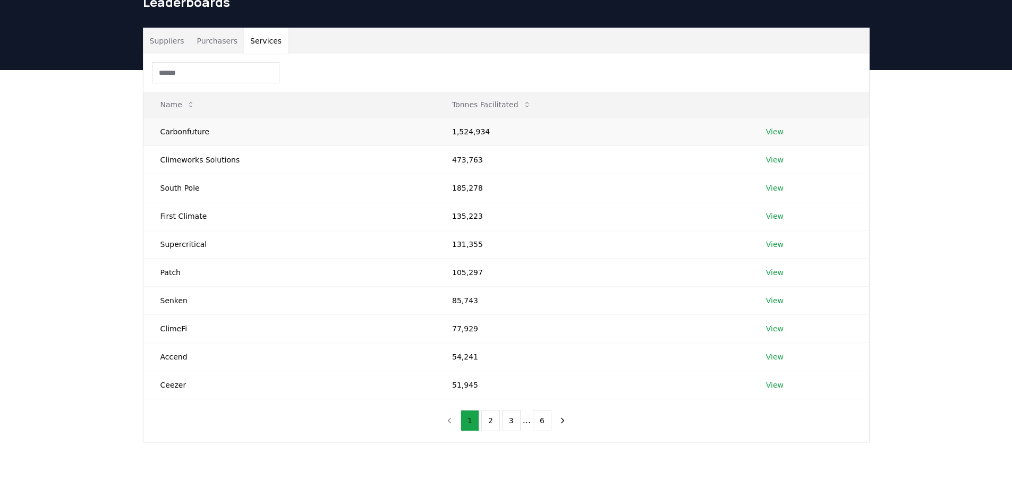
click at [774, 133] on link "View" at bounding box center [775, 131] width 18 height 11
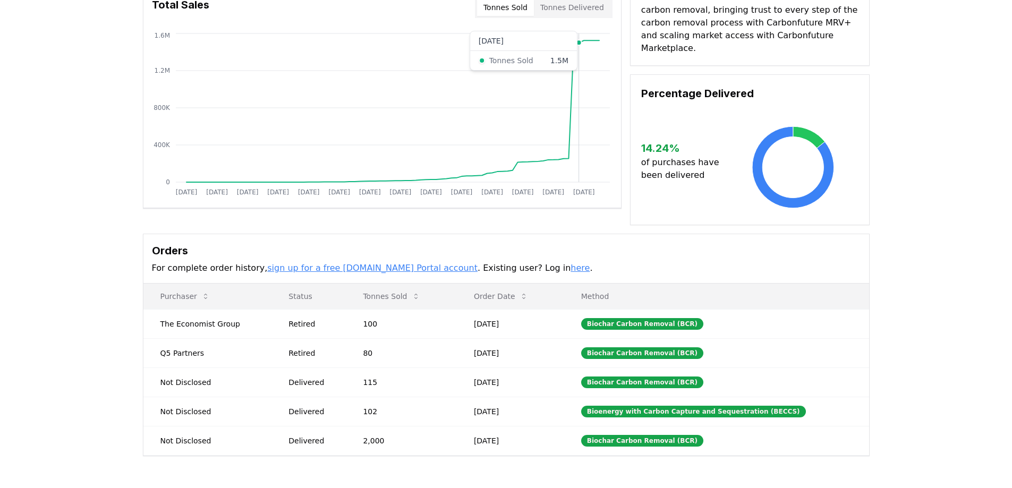
scroll to position [106, 0]
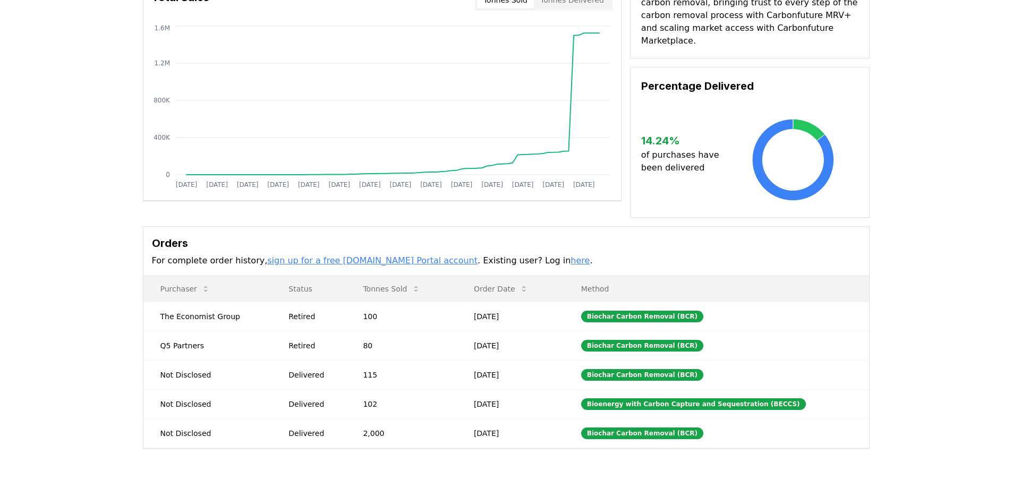
click at [378, 256] on link "sign up for a free CDR.fyi Portal account" at bounding box center [372, 261] width 210 height 10
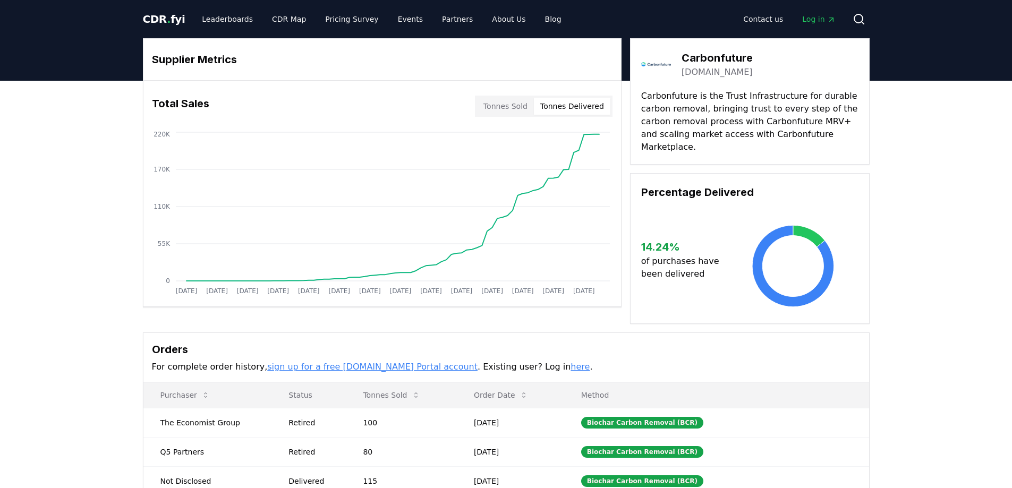
click at [570, 106] on button "Tonnes Delivered" at bounding box center [572, 106] width 77 height 17
click at [503, 108] on button "Tonnes Sold" at bounding box center [505, 106] width 57 height 17
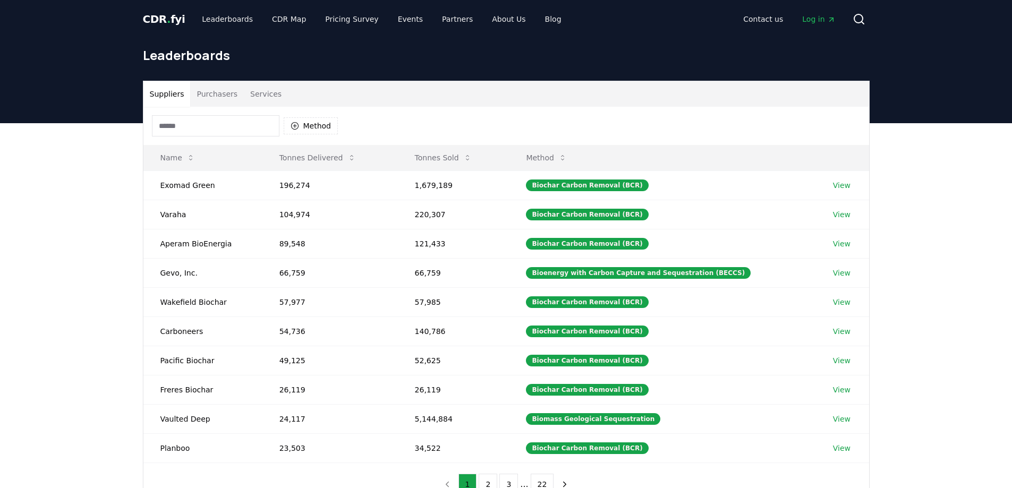
scroll to position [53, 0]
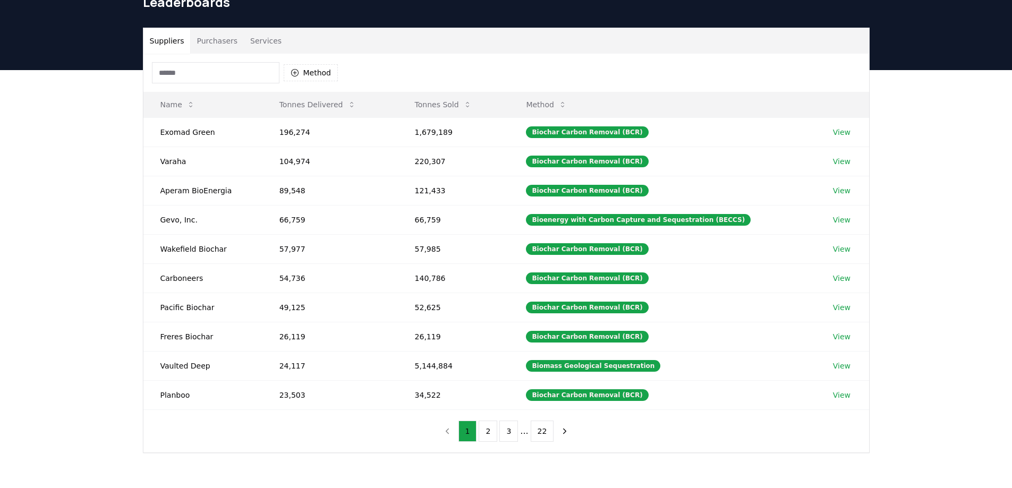
click at [248, 39] on button "Services" at bounding box center [266, 41] width 44 height 26
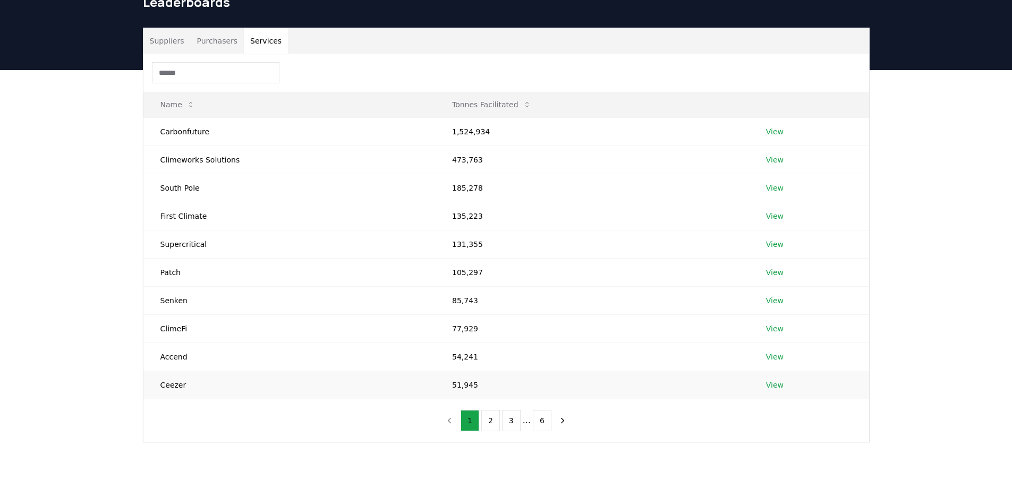
click at [482, 385] on td "51,945" at bounding box center [592, 385] width 314 height 28
click at [776, 389] on link "View" at bounding box center [775, 385] width 18 height 11
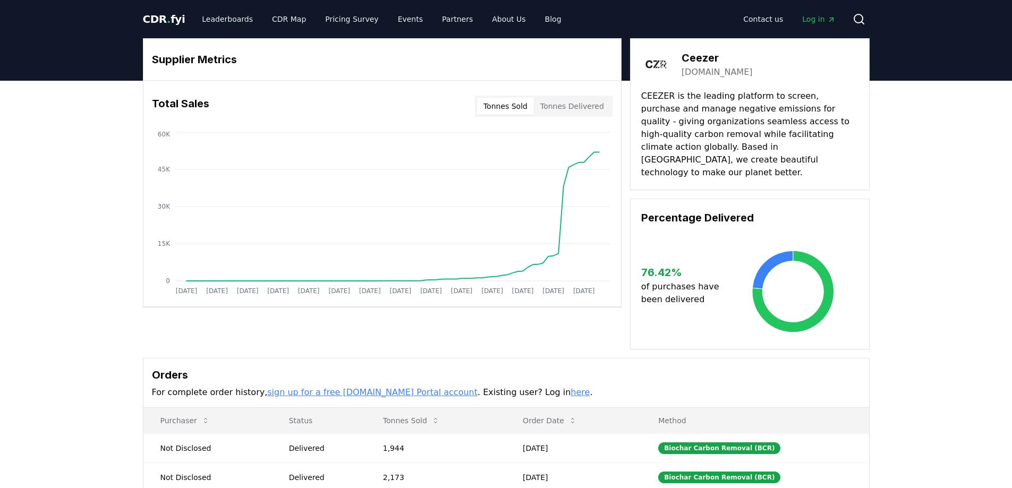
click at [577, 108] on button "Tonnes Delivered" at bounding box center [572, 106] width 77 height 17
click at [490, 108] on button "Tonnes Sold" at bounding box center [505, 106] width 57 height 17
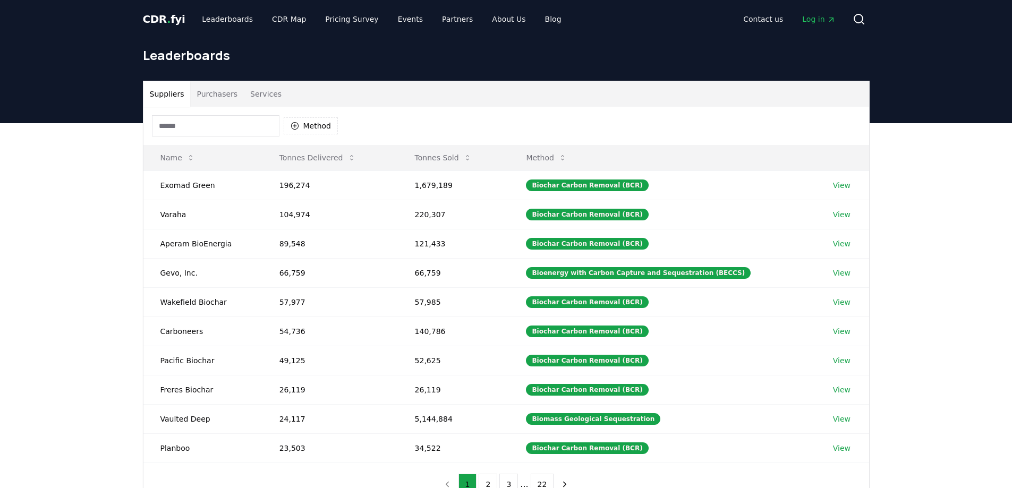
scroll to position [53, 0]
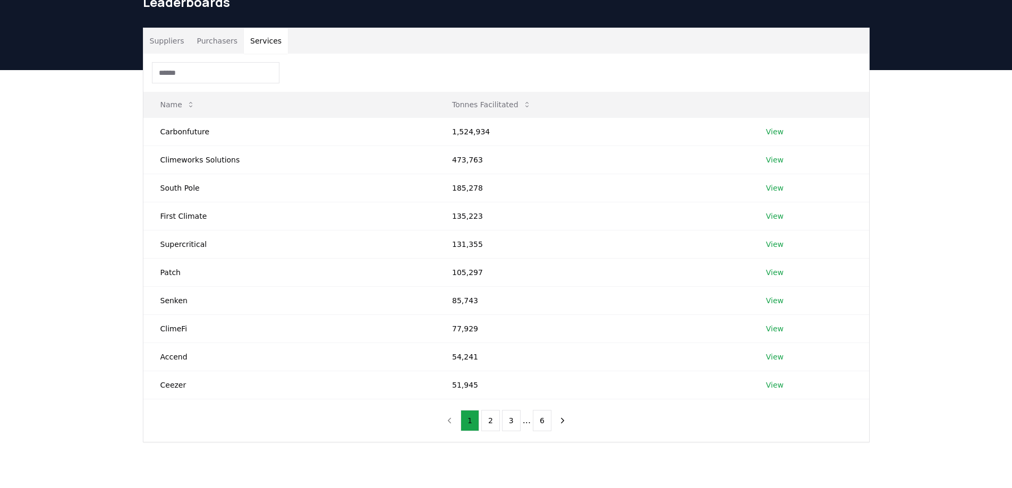
click at [269, 39] on button "Services" at bounding box center [266, 41] width 44 height 26
click at [771, 247] on link "View" at bounding box center [775, 244] width 18 height 11
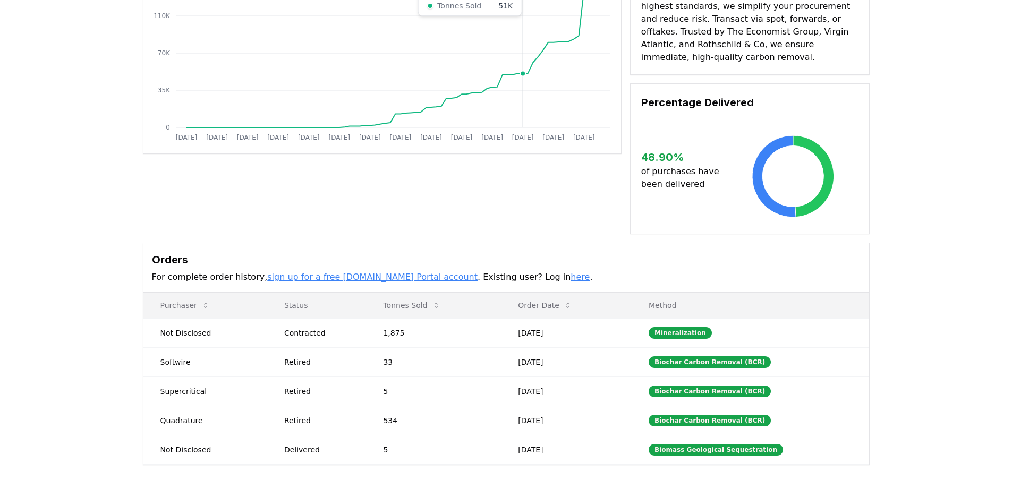
scroll to position [159, 0]
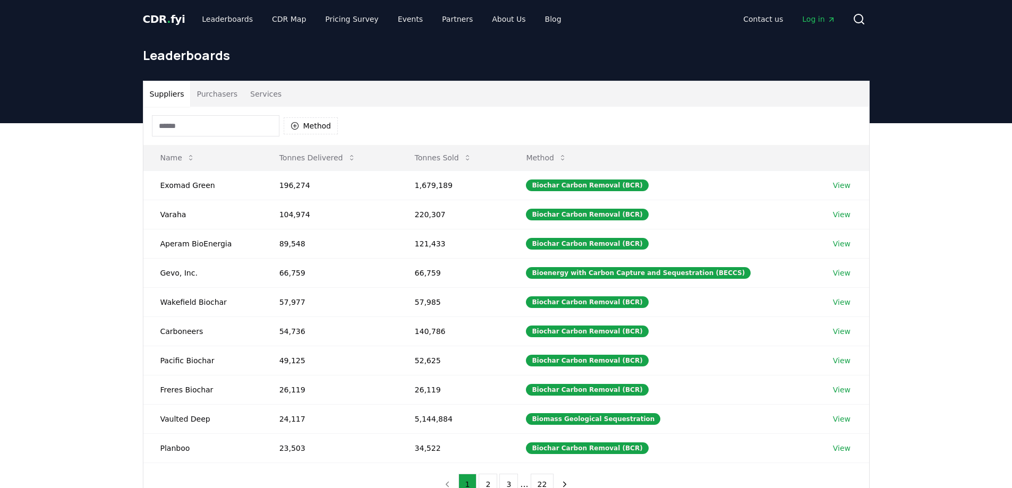
scroll to position [53, 0]
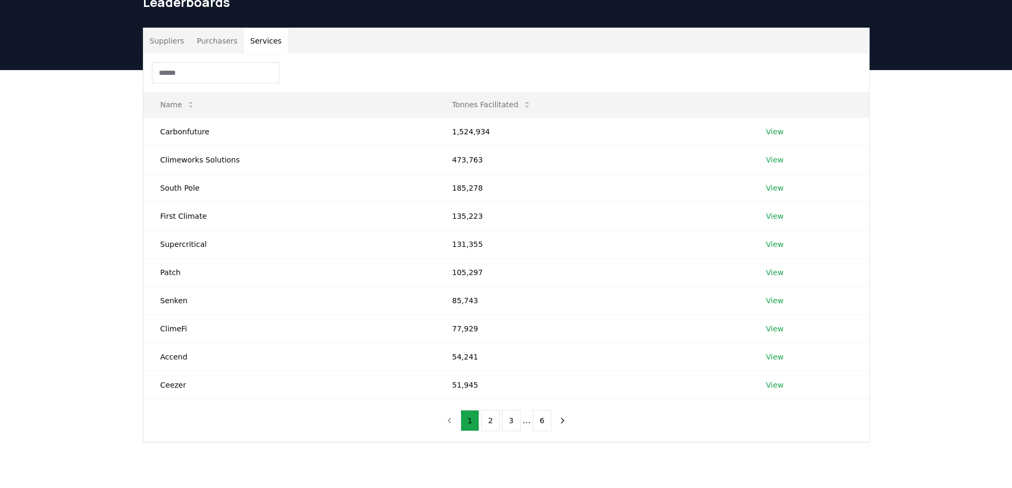
click at [254, 40] on button "Services" at bounding box center [266, 41] width 44 height 26
click at [174, 301] on td "Senken" at bounding box center [289, 300] width 292 height 28
click at [778, 303] on link "View" at bounding box center [775, 300] width 18 height 11
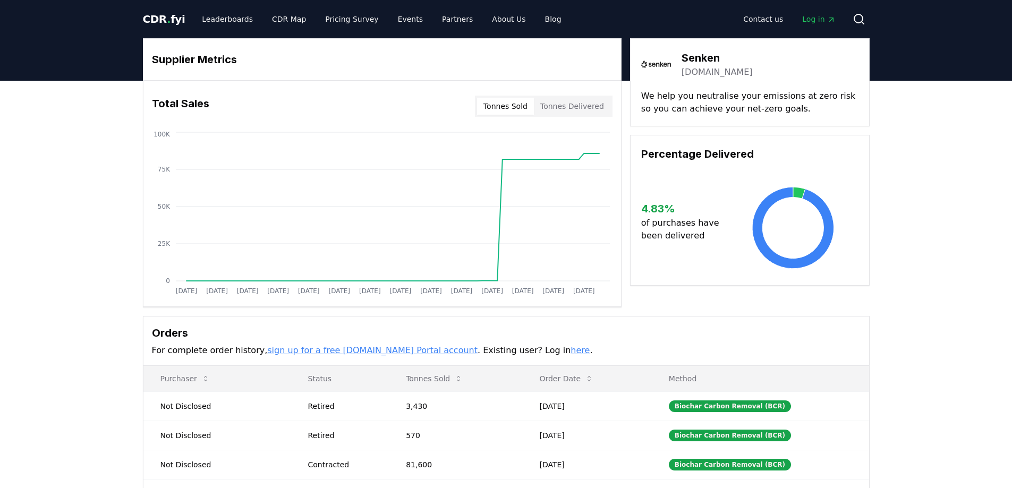
click at [576, 114] on button "Tonnes Delivered" at bounding box center [572, 106] width 77 height 17
click at [504, 107] on button "Tonnes Sold" at bounding box center [505, 106] width 57 height 17
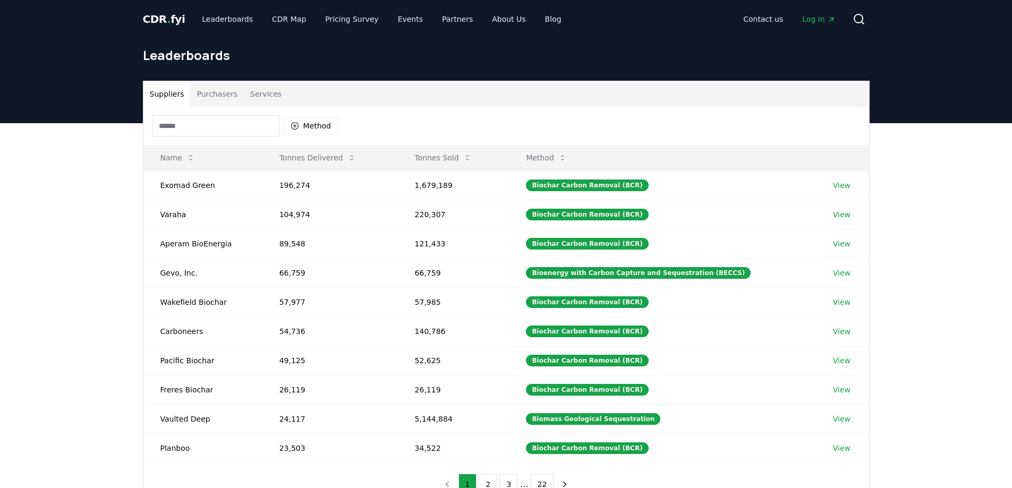
scroll to position [53, 0]
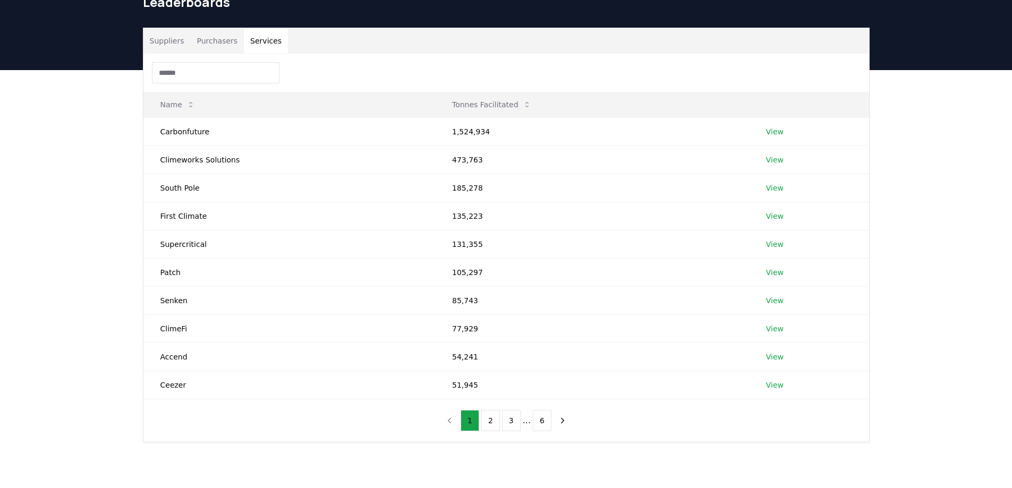
click at [252, 45] on button "Services" at bounding box center [266, 41] width 44 height 26
click at [183, 133] on td "Carbonfuture" at bounding box center [289, 131] width 292 height 28
click at [772, 134] on link "View" at bounding box center [775, 131] width 18 height 11
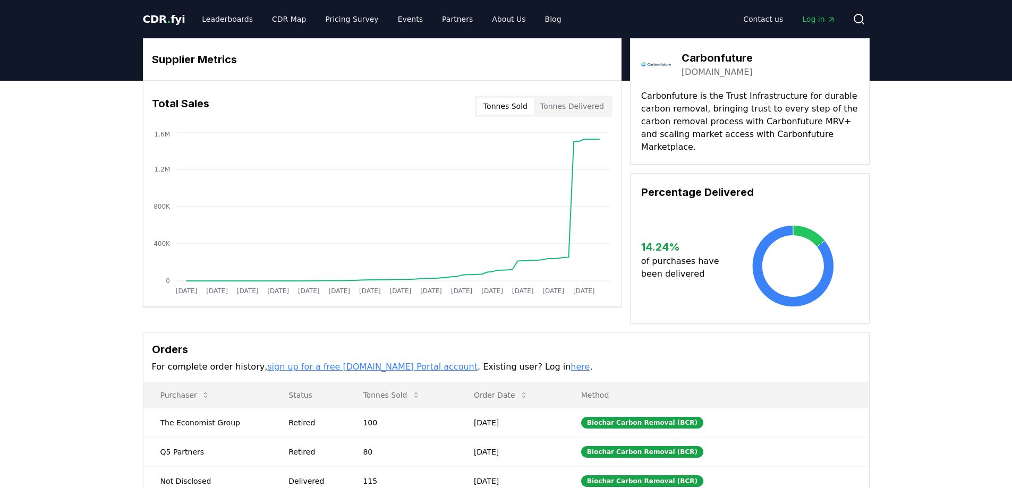
click at [558, 109] on button "Tonnes Delivered" at bounding box center [572, 106] width 77 height 17
click at [496, 106] on button "Tonnes Sold" at bounding box center [505, 106] width 57 height 17
click at [484, 18] on link "About Us" at bounding box center [509, 19] width 50 height 19
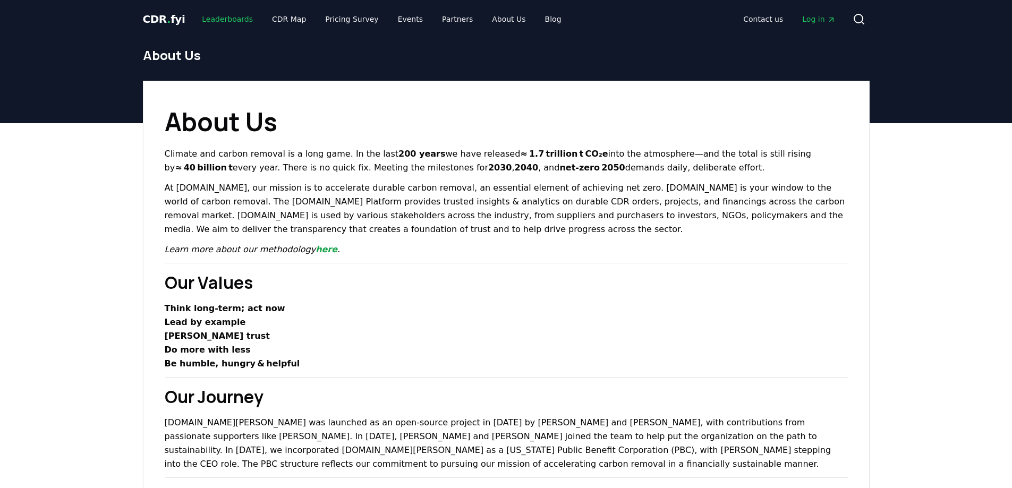
click at [238, 21] on link "Leaderboards" at bounding box center [227, 19] width 68 height 19
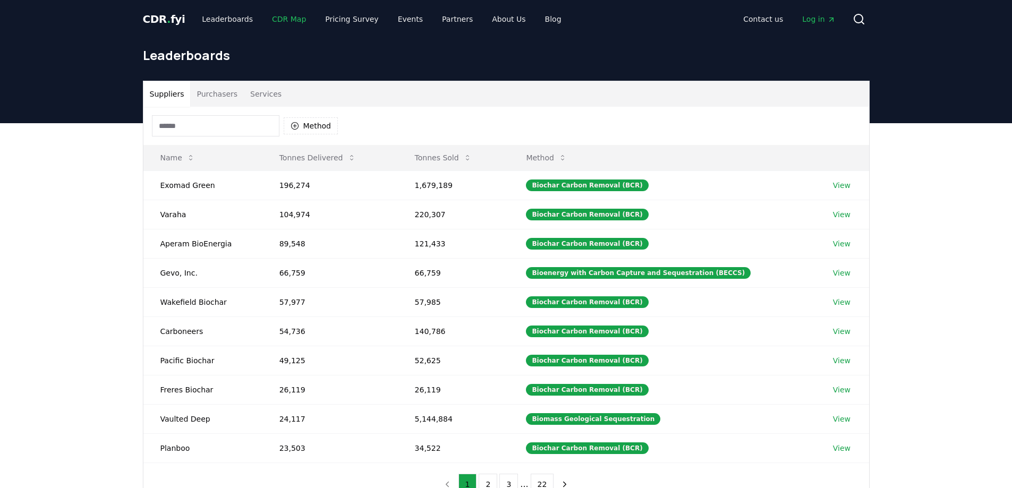
click at [278, 21] on link "CDR Map" at bounding box center [289, 19] width 51 height 19
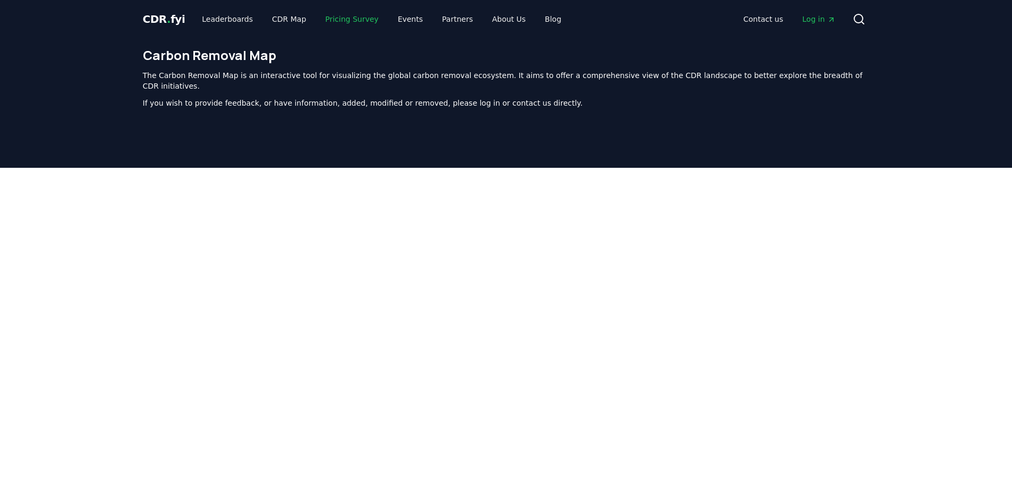
click at [329, 23] on link "Pricing Survey" at bounding box center [352, 19] width 70 height 19
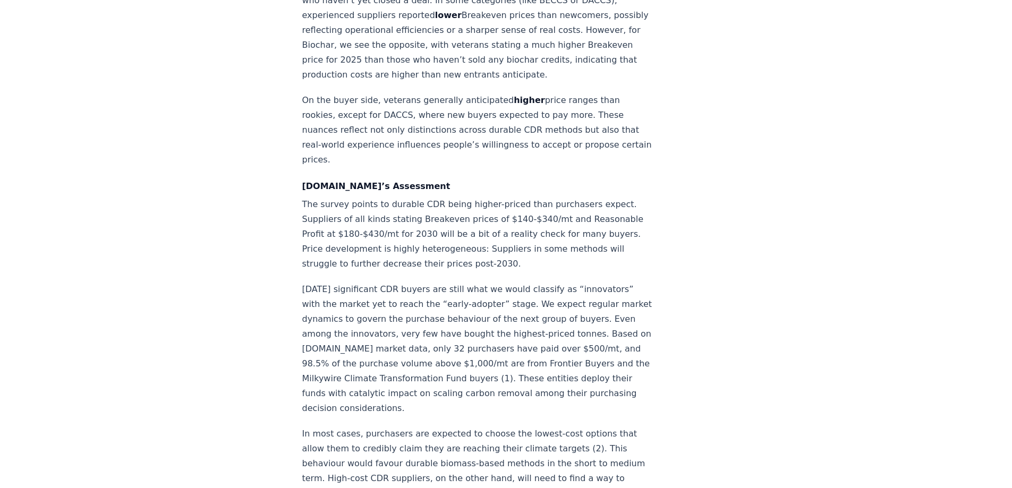
scroll to position [1807, 0]
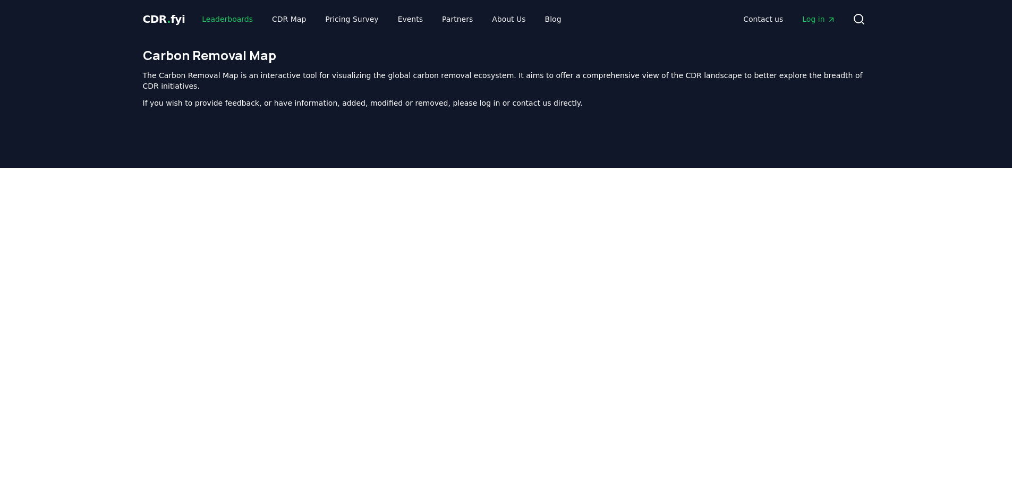
click at [227, 20] on link "Leaderboards" at bounding box center [227, 19] width 68 height 19
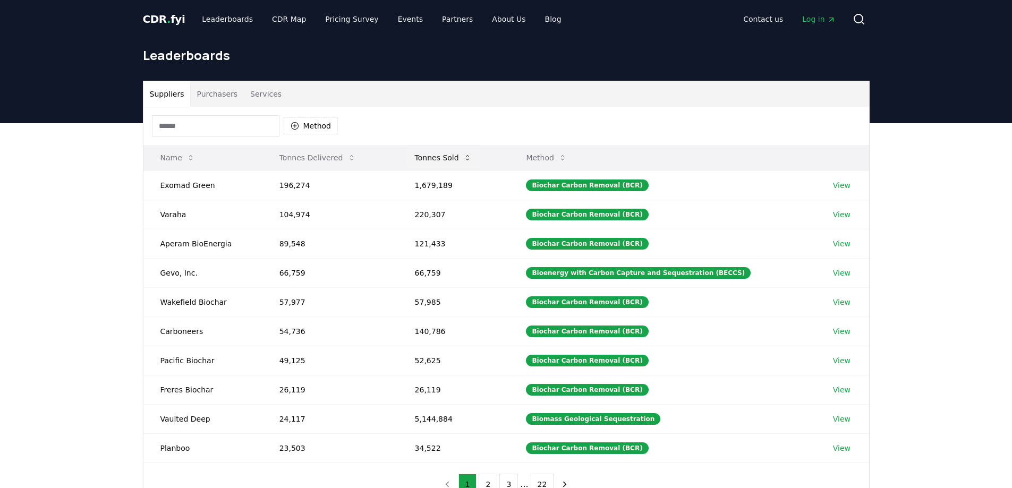
click at [470, 159] on icon at bounding box center [467, 158] width 9 height 9
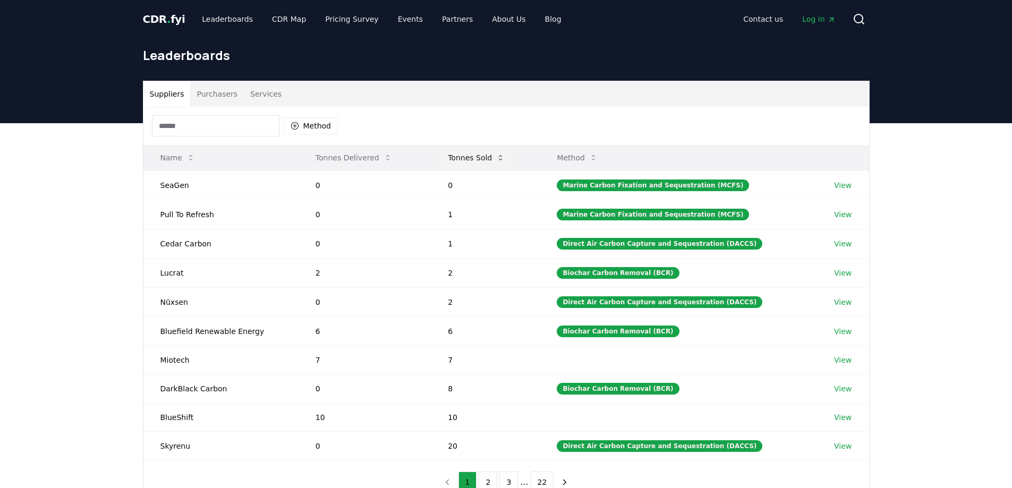
click at [503, 162] on icon at bounding box center [500, 158] width 9 height 9
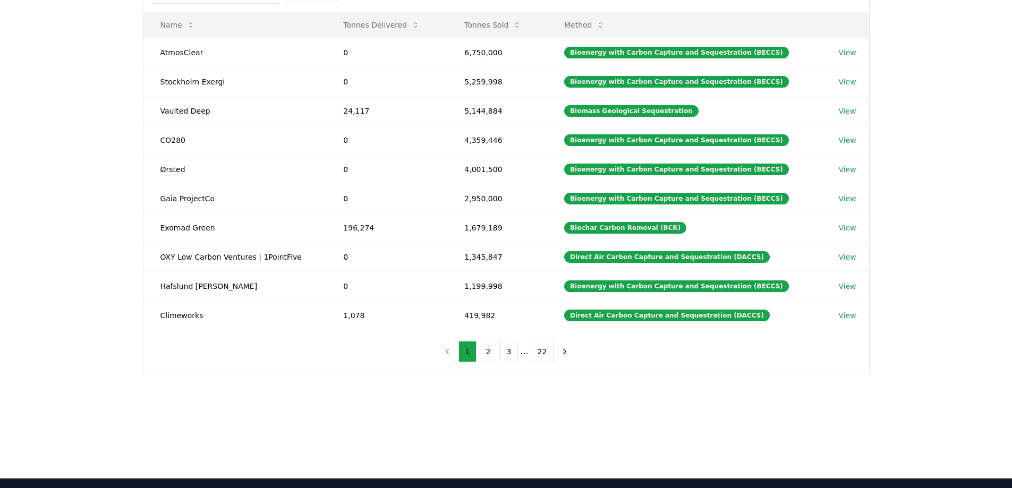
scroll to position [159, 0]
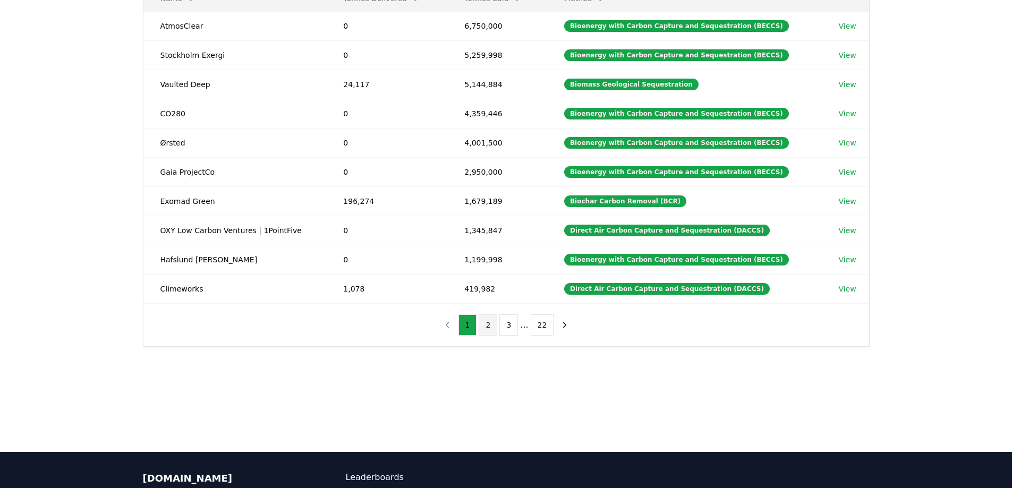
click at [489, 325] on button "2" at bounding box center [488, 325] width 19 height 21
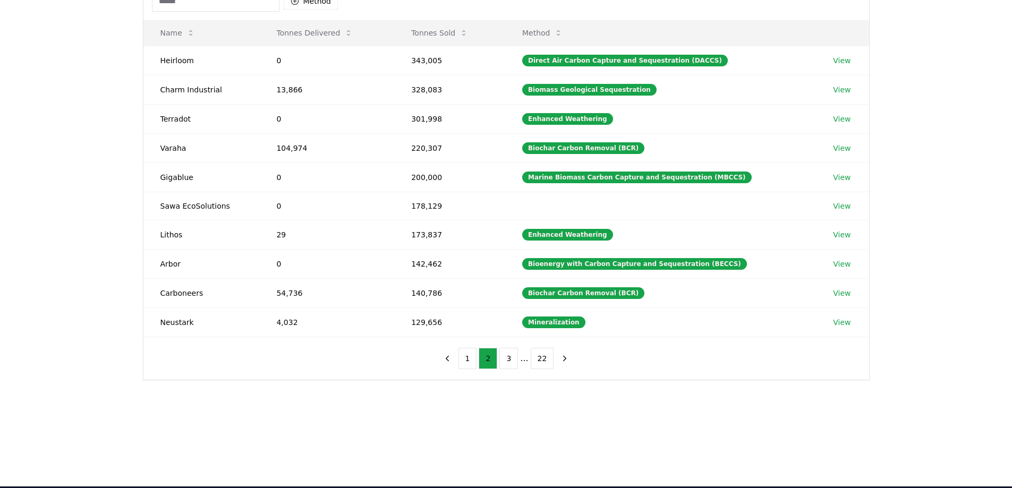
scroll to position [106, 0]
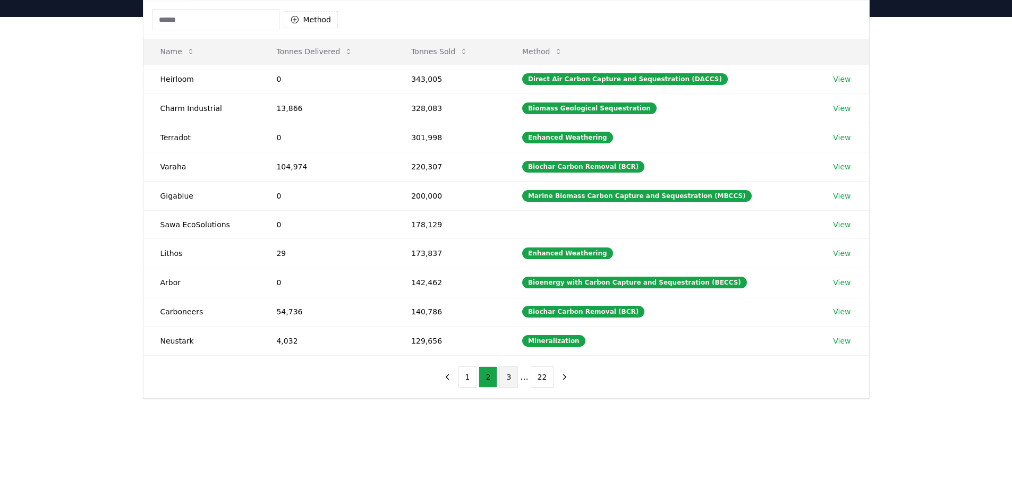
click at [511, 373] on button "3" at bounding box center [509, 377] width 19 height 21
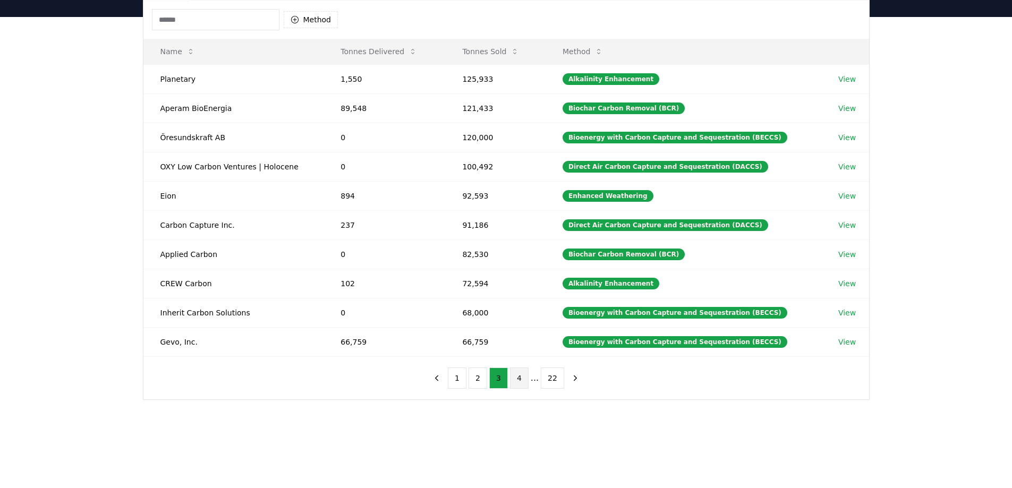
click at [518, 377] on button "4" at bounding box center [519, 378] width 19 height 21
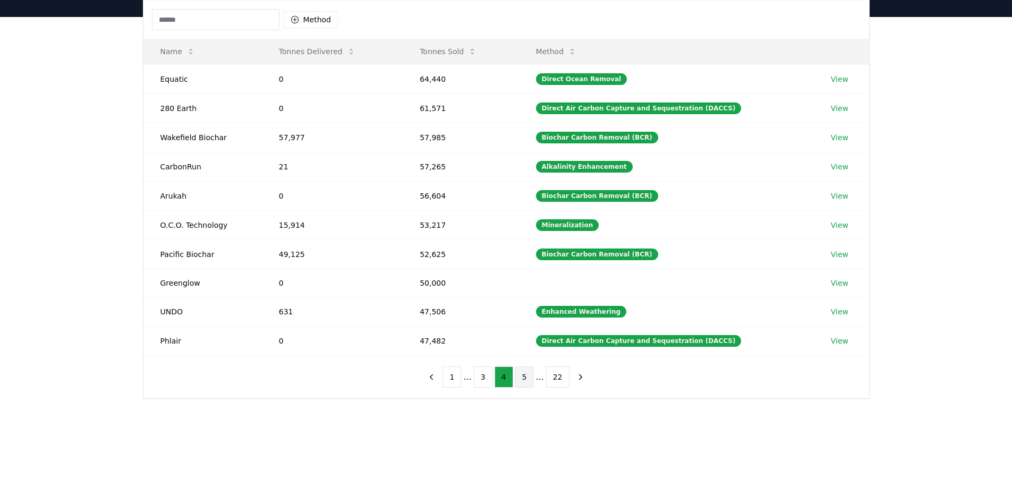
click at [532, 378] on button "5" at bounding box center [525, 377] width 19 height 21
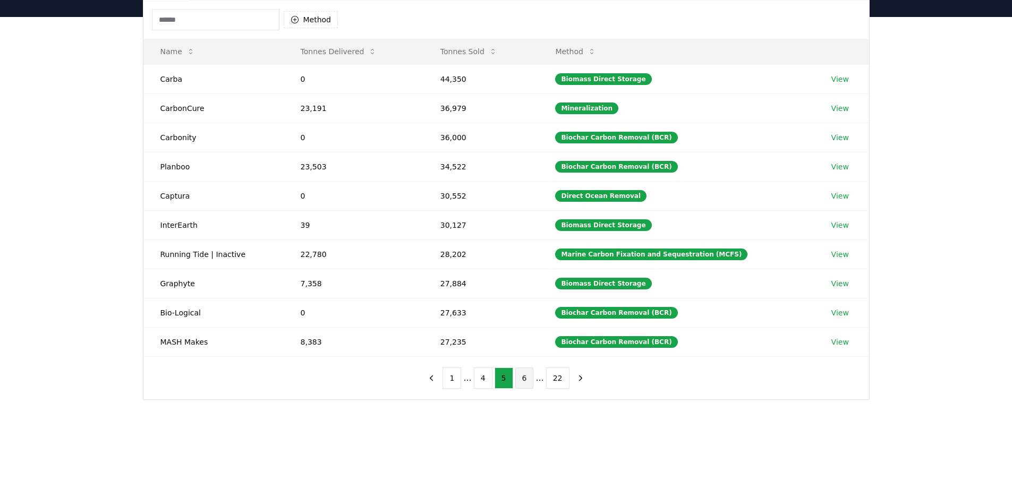
click at [518, 378] on button "6" at bounding box center [525, 378] width 19 height 21
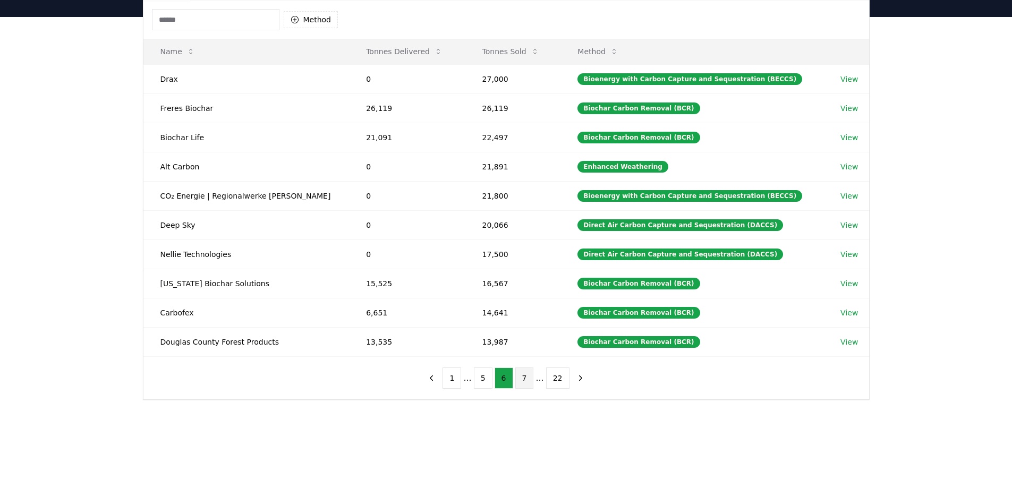
click at [523, 376] on button "7" at bounding box center [525, 378] width 19 height 21
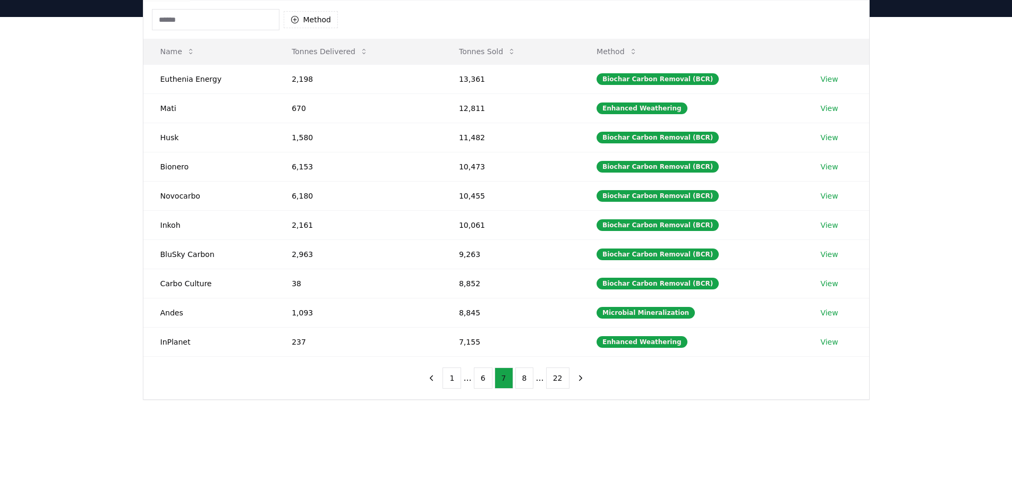
click at [523, 376] on button "8" at bounding box center [525, 378] width 19 height 21
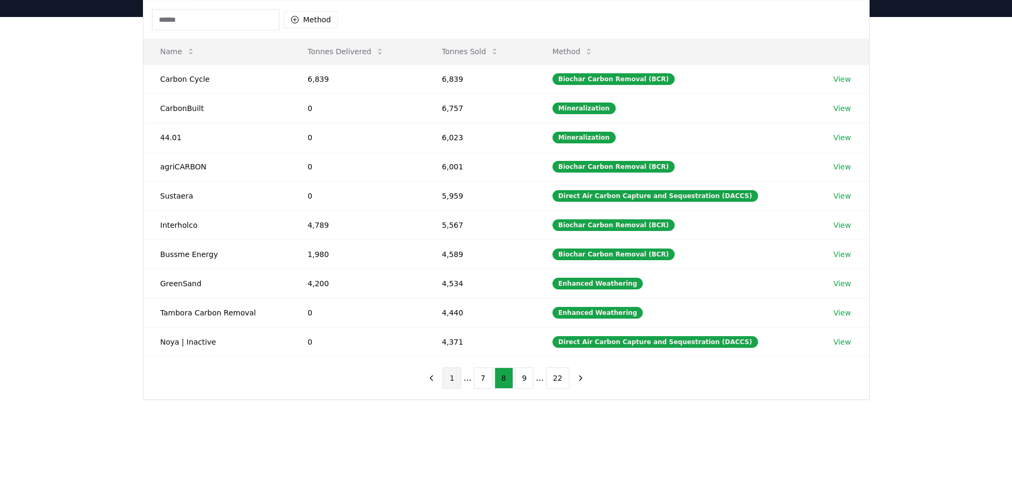
click at [456, 374] on button "1" at bounding box center [452, 378] width 19 height 21
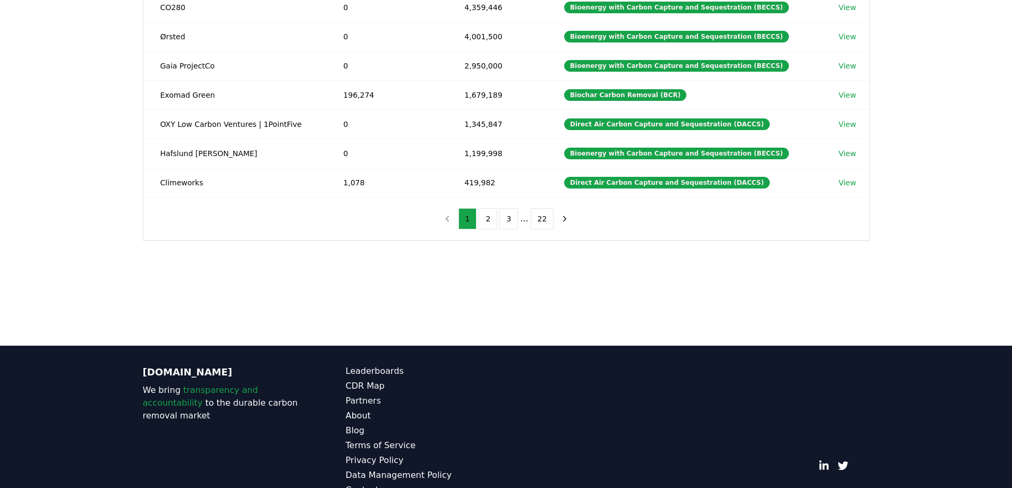
scroll to position [0, 0]
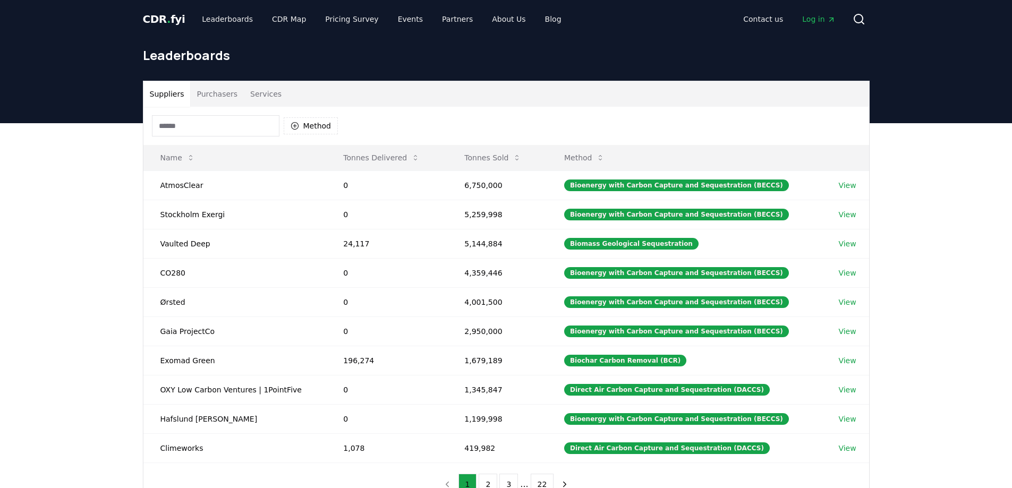
click at [228, 103] on button "Purchasers" at bounding box center [217, 94] width 54 height 26
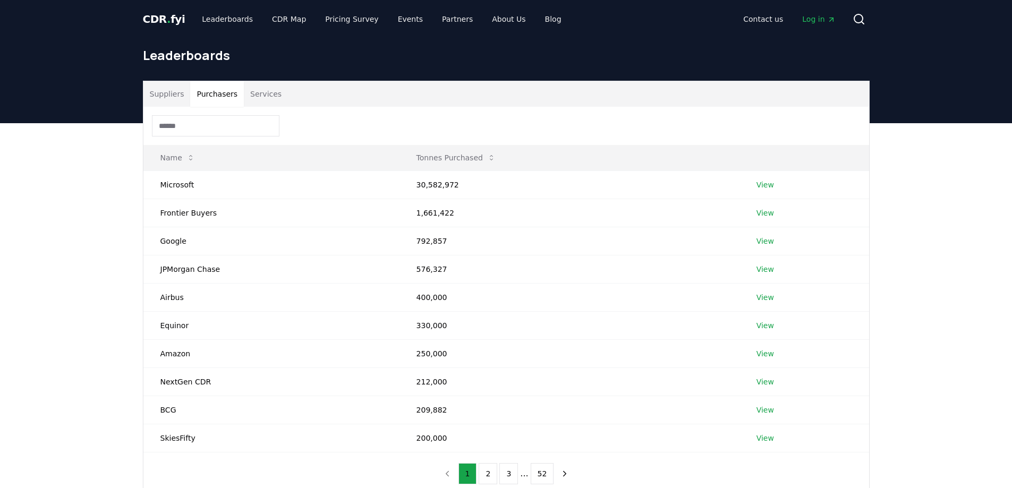
click at [276, 98] on button "Services" at bounding box center [266, 94] width 44 height 26
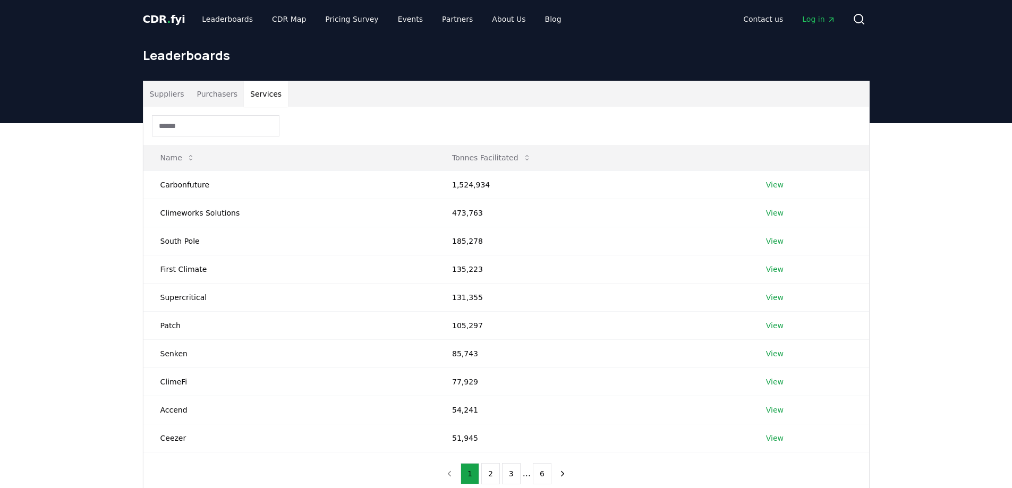
click at [171, 95] on button "Suppliers" at bounding box center [166, 94] width 47 height 26
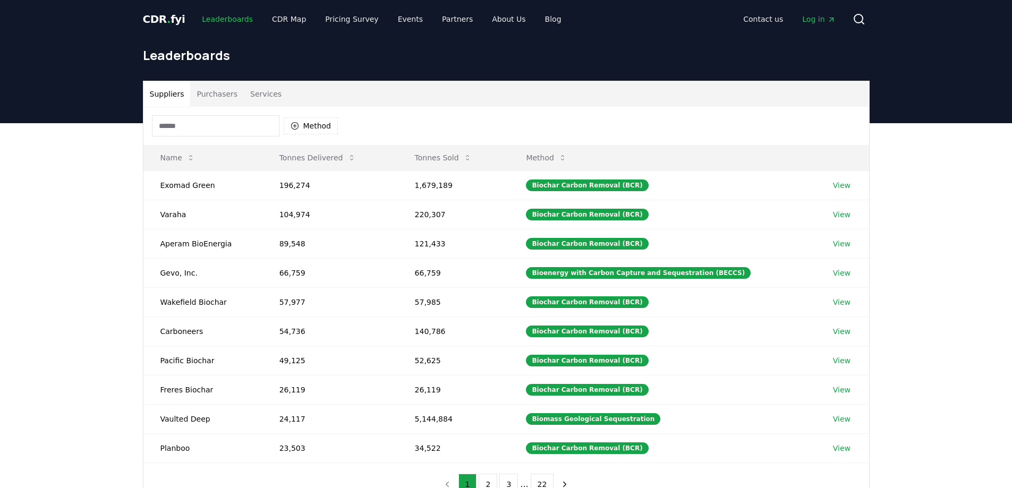
click at [224, 19] on link "Leaderboards" at bounding box center [227, 19] width 68 height 19
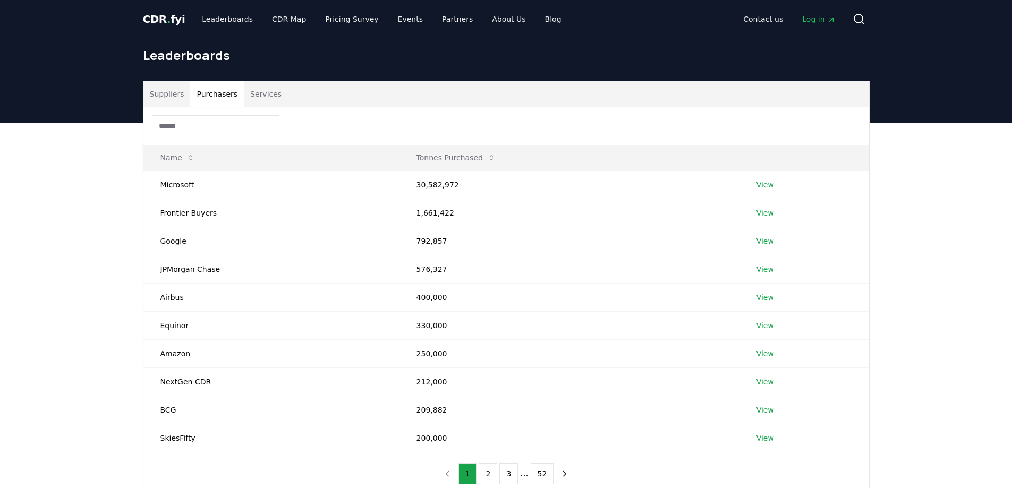
click at [227, 100] on button "Purchasers" at bounding box center [217, 94] width 54 height 26
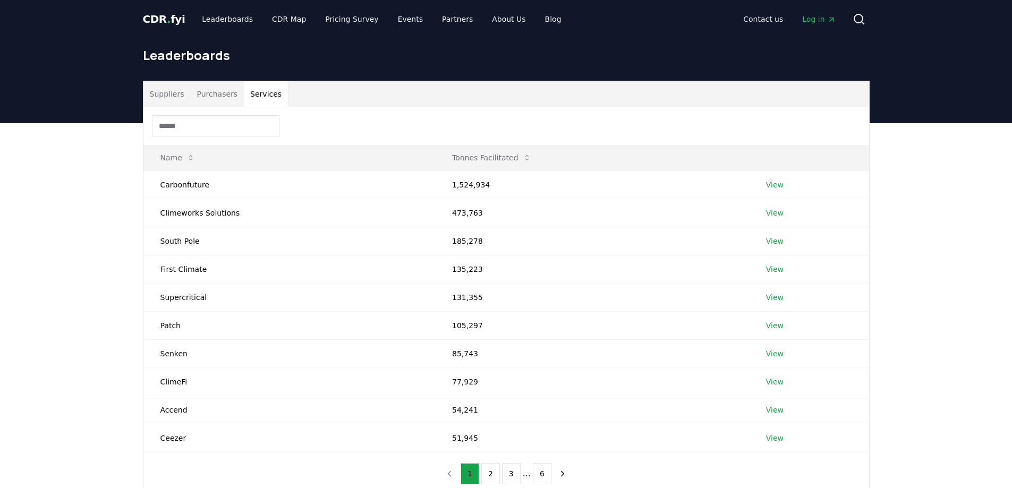
click at [262, 98] on button "Services" at bounding box center [266, 94] width 44 height 26
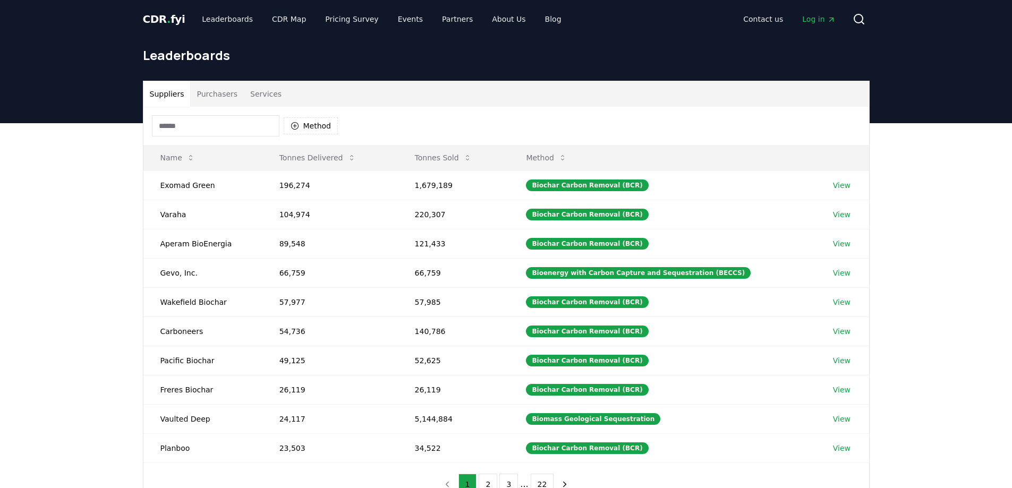
click at [171, 93] on button "Suppliers" at bounding box center [166, 94] width 47 height 26
click at [158, 19] on span "CDR . fyi" at bounding box center [164, 19] width 43 height 13
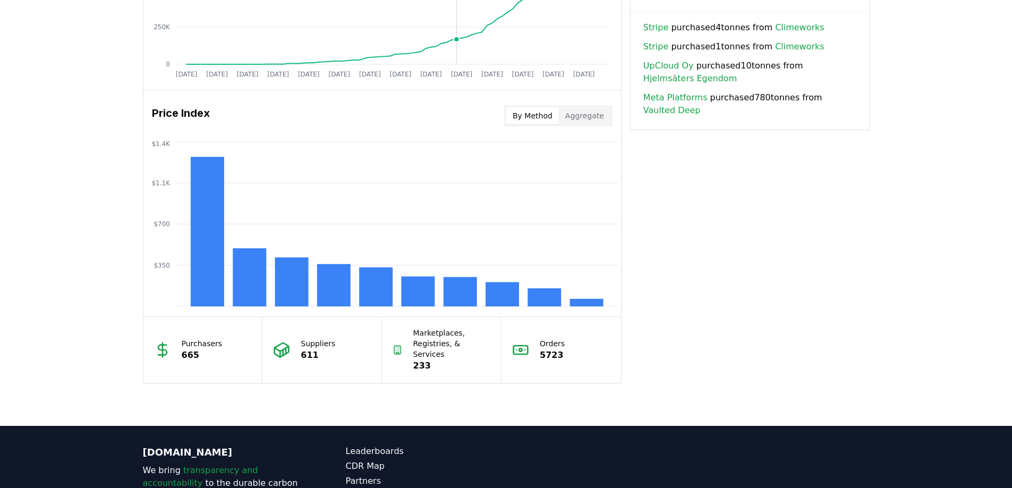
scroll to position [797, 0]
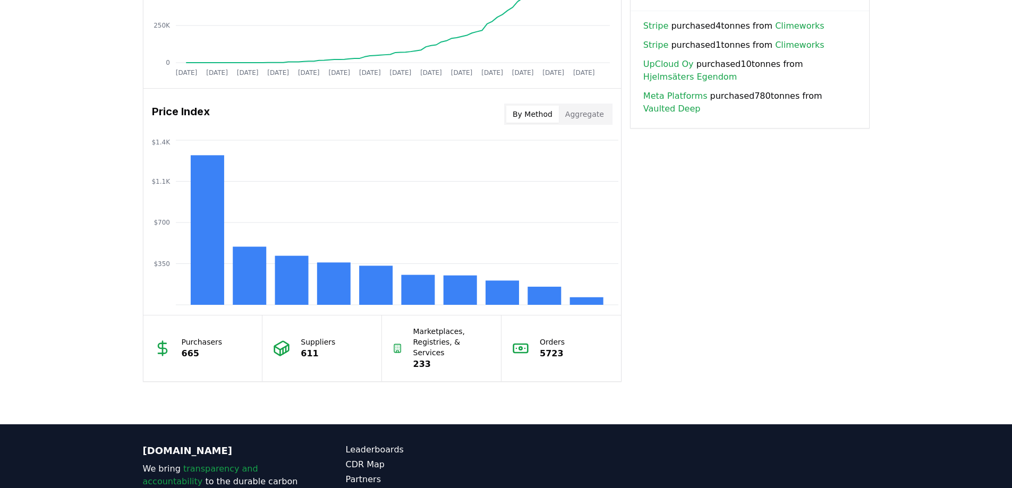
click at [189, 348] on p "665" at bounding box center [202, 354] width 41 height 13
drag, startPoint x: 189, startPoint y: 345, endPoint x: 218, endPoint y: 353, distance: 31.0
click at [189, 348] on p "665" at bounding box center [202, 354] width 41 height 13
click at [312, 350] on p "611" at bounding box center [318, 354] width 35 height 13
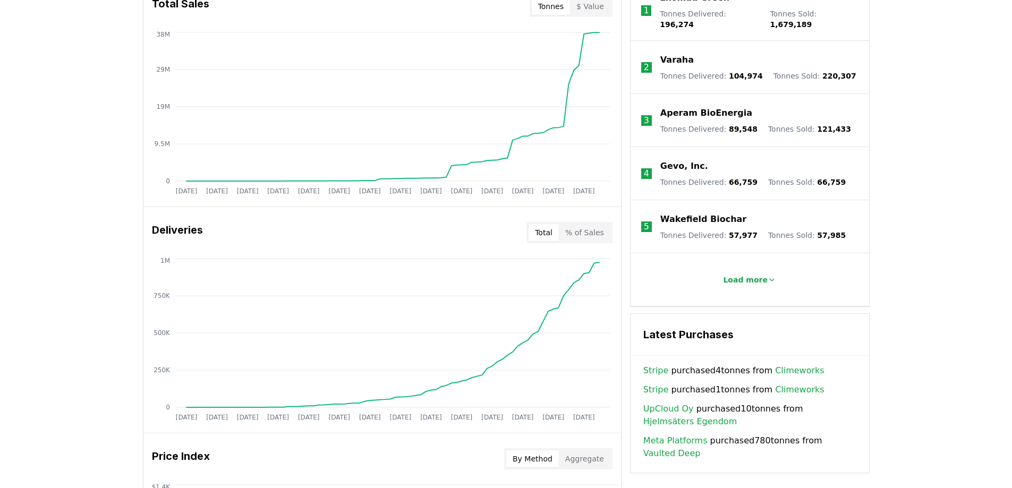
scroll to position [372, 0]
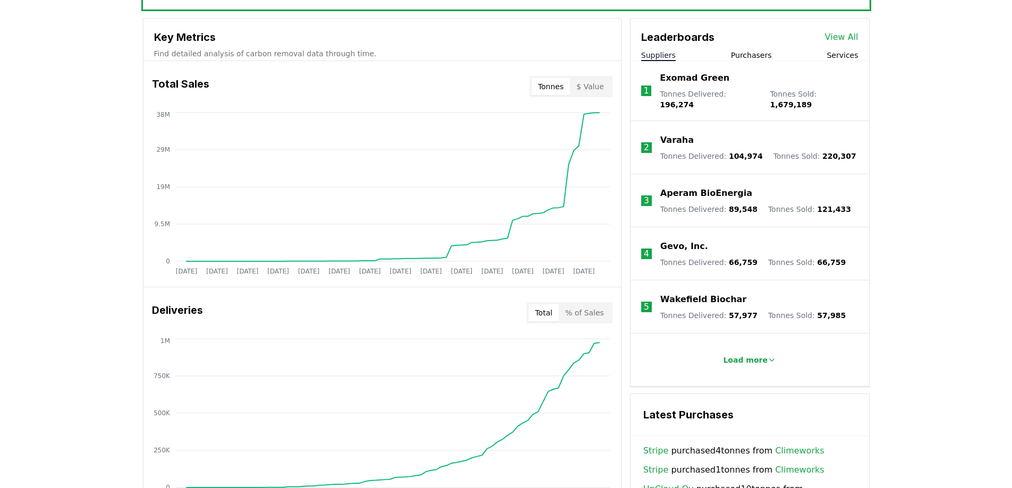
click at [595, 90] on button "$ Value" at bounding box center [590, 86] width 40 height 17
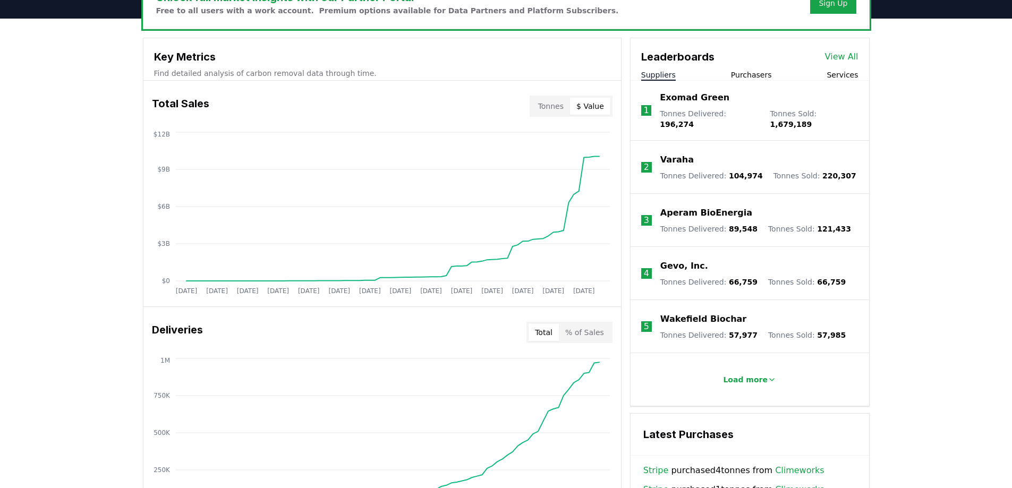
scroll to position [319, 0]
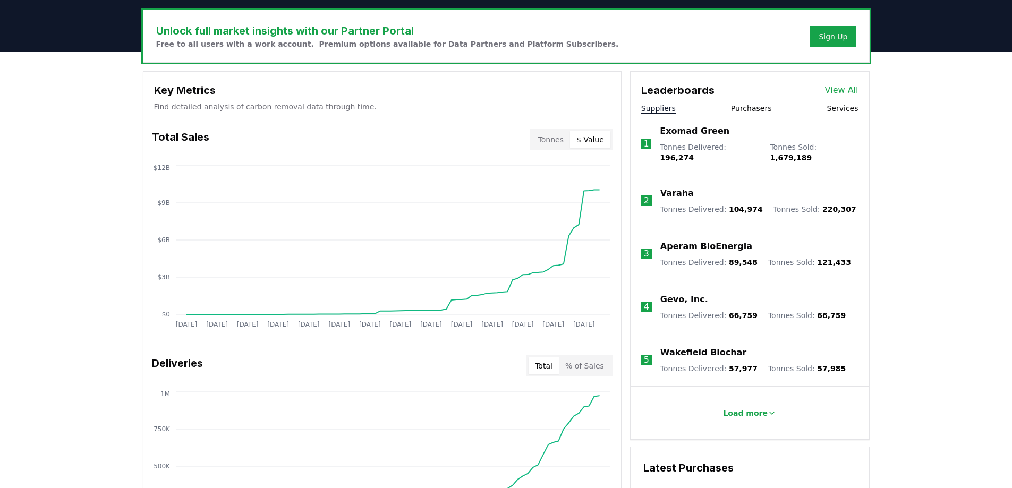
click at [553, 142] on button "Tonnes" at bounding box center [551, 139] width 38 height 17
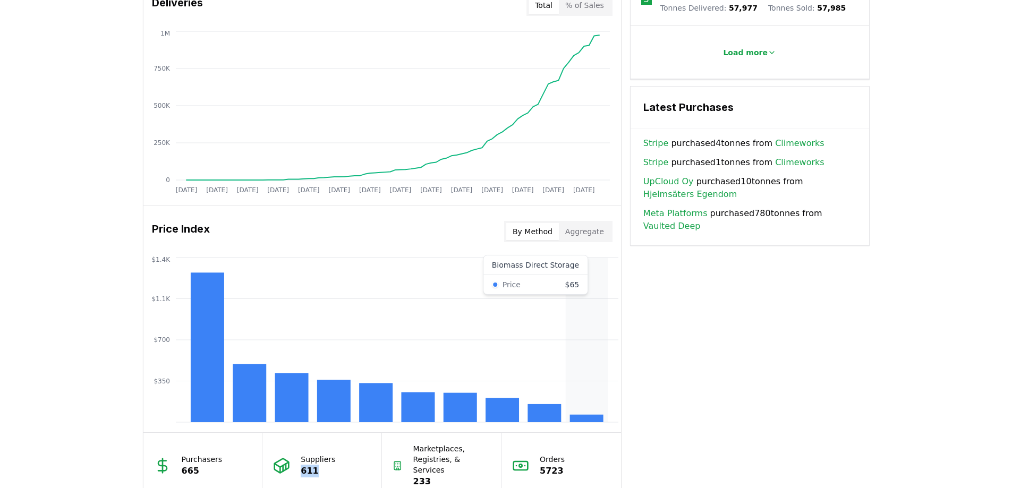
scroll to position [585, 0]
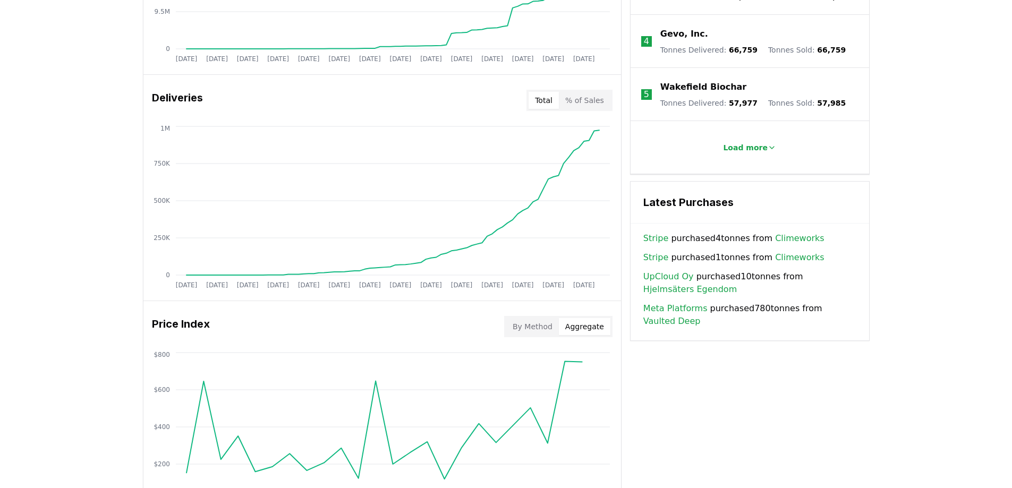
click at [598, 324] on button "Aggregate" at bounding box center [585, 326] width 52 height 17
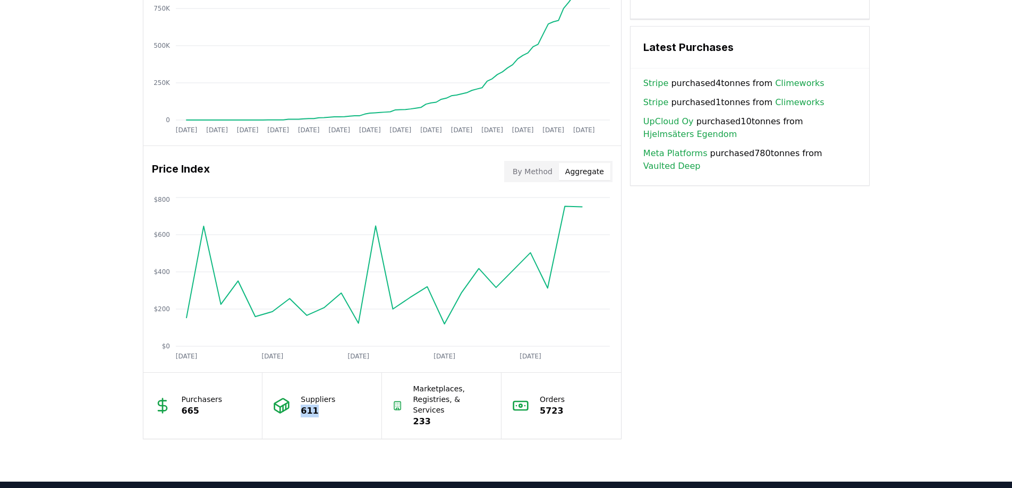
scroll to position [744, 0]
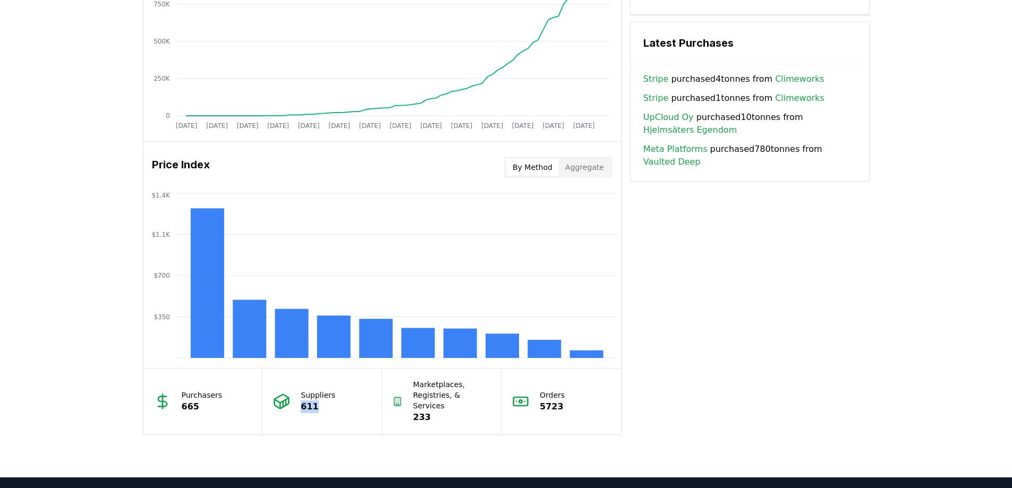
click at [531, 162] on button "By Method" at bounding box center [532, 167] width 53 height 17
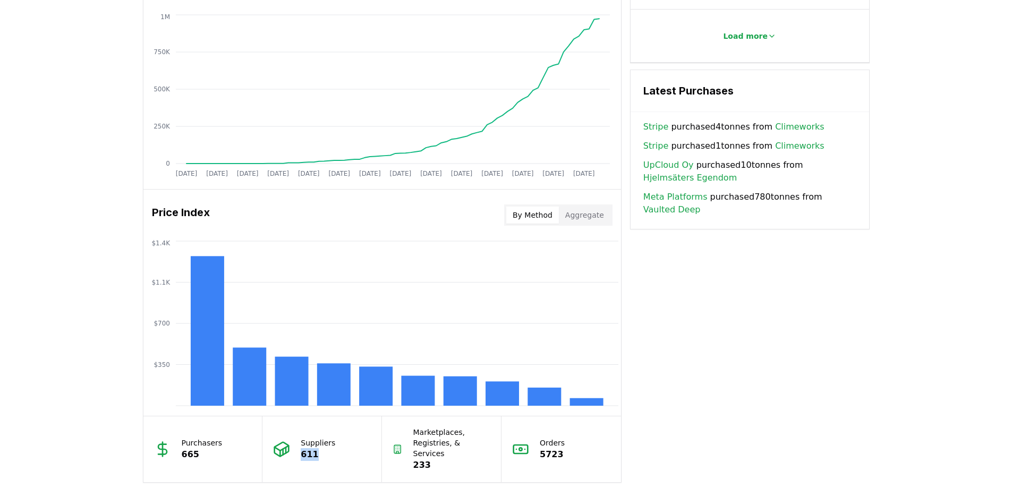
scroll to position [638, 0]
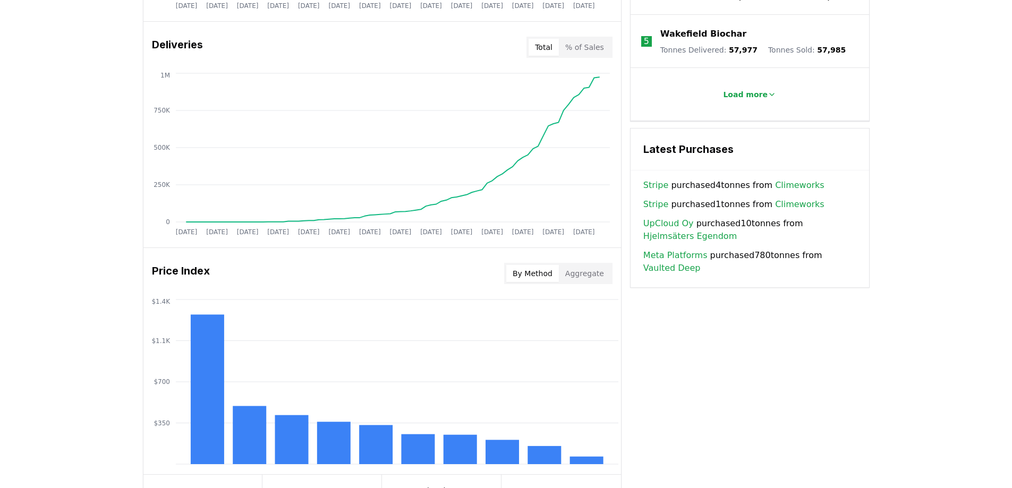
click at [739, 354] on div "Key Metrics Find detailed analysis of carbon removal data through time. Total S…" at bounding box center [506, 146] width 727 height 789
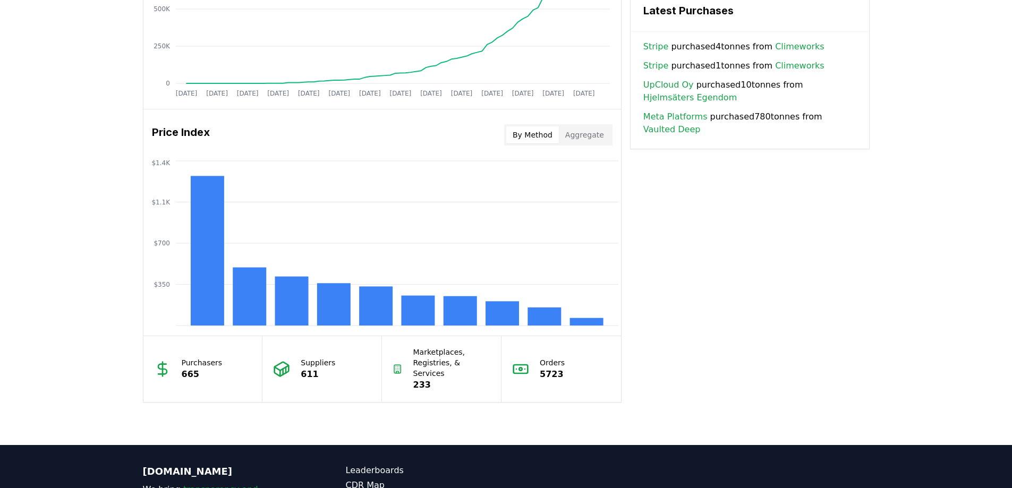
scroll to position [680, 0]
